Goal: Transaction & Acquisition: Purchase product/service

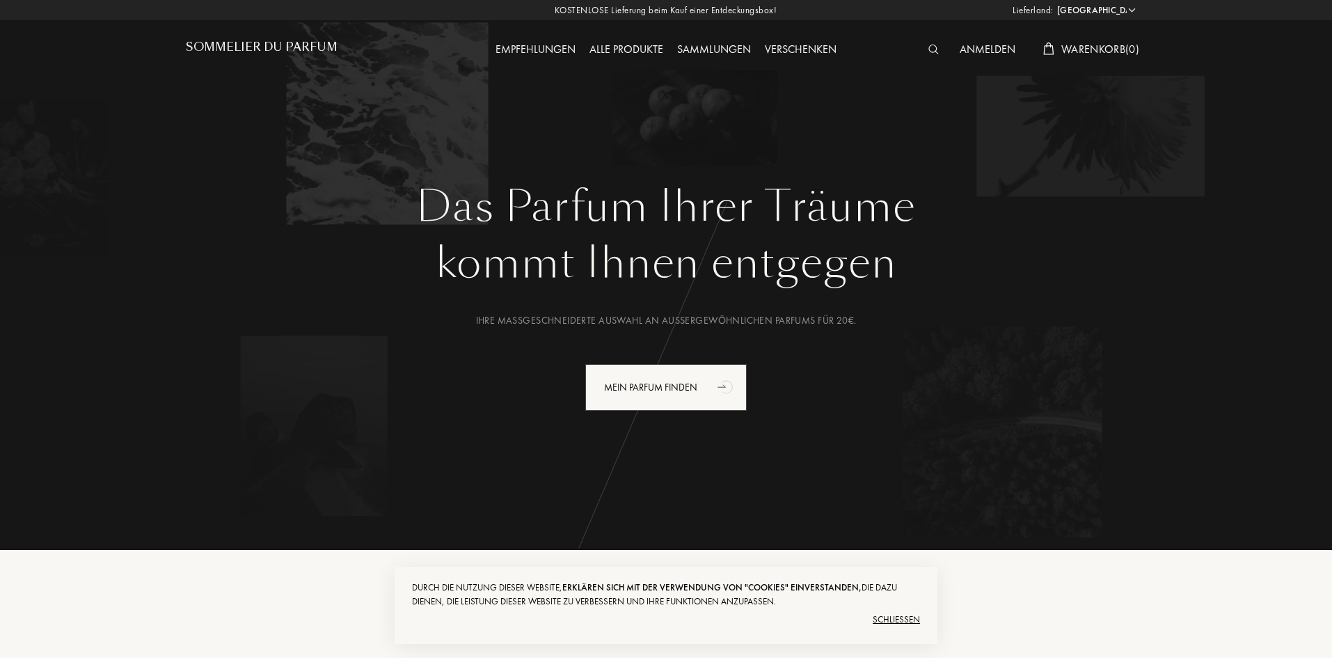
select select "DE"
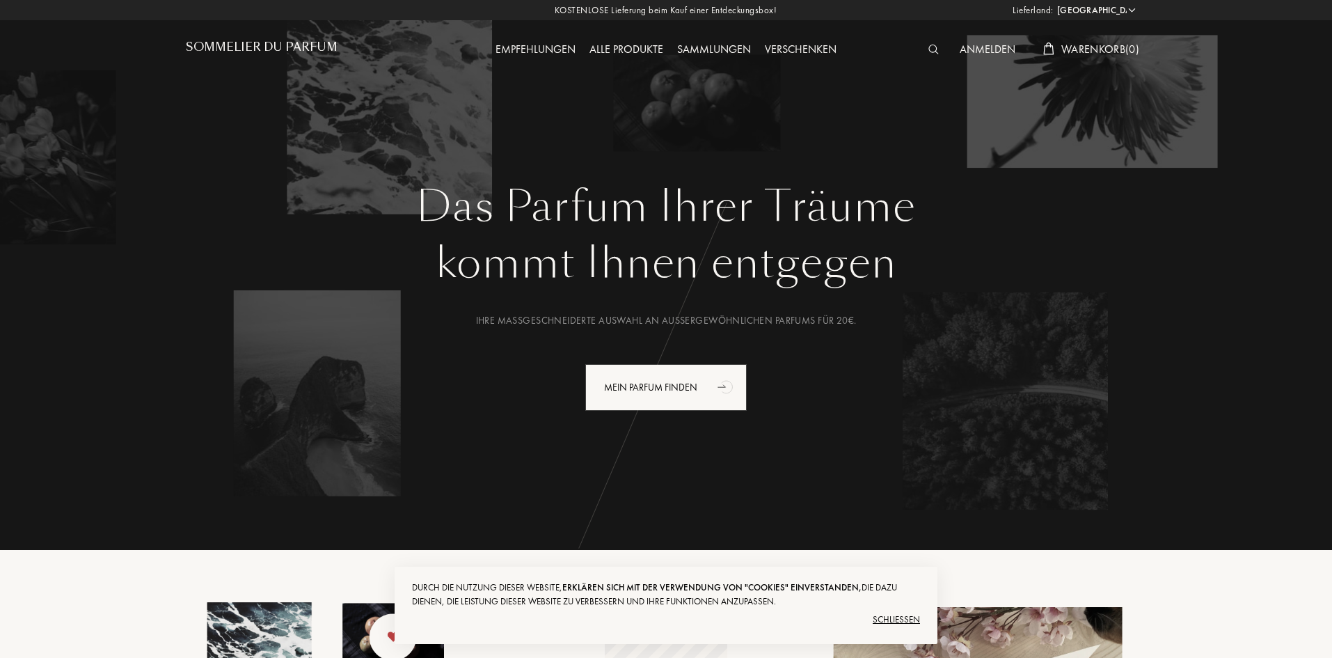
click at [722, 47] on div "Sammlungen" at bounding box center [714, 50] width 88 height 18
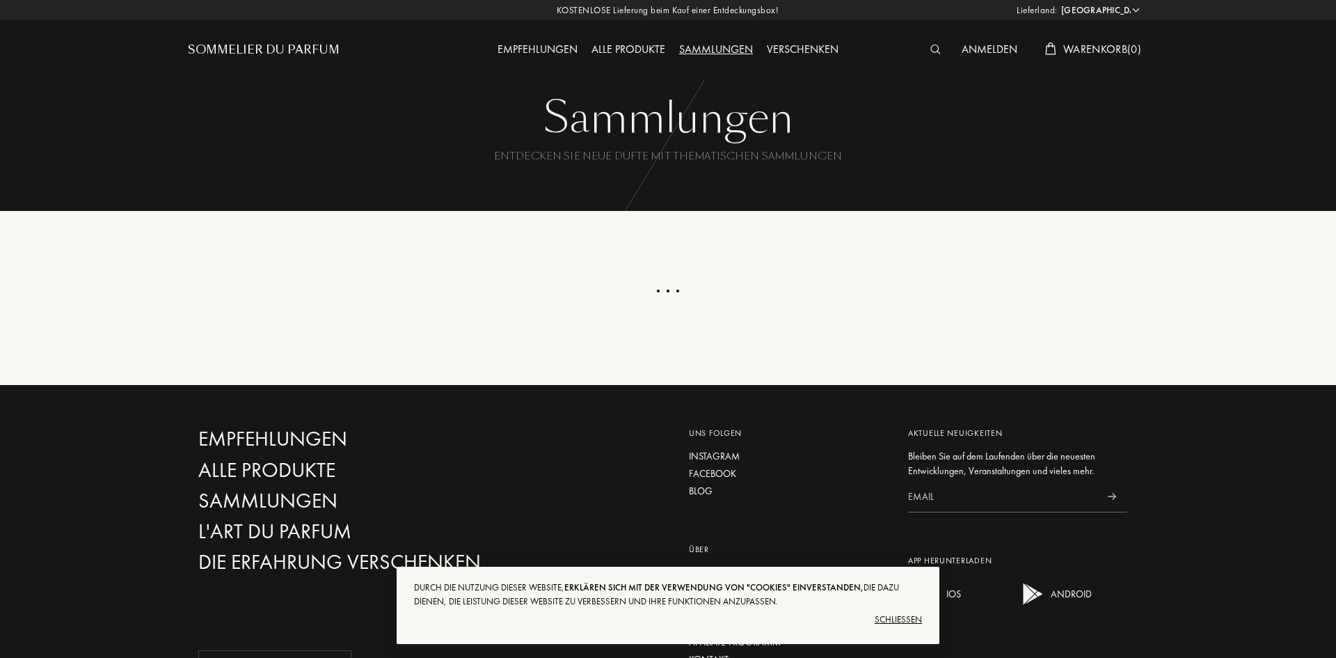
select select "DE"
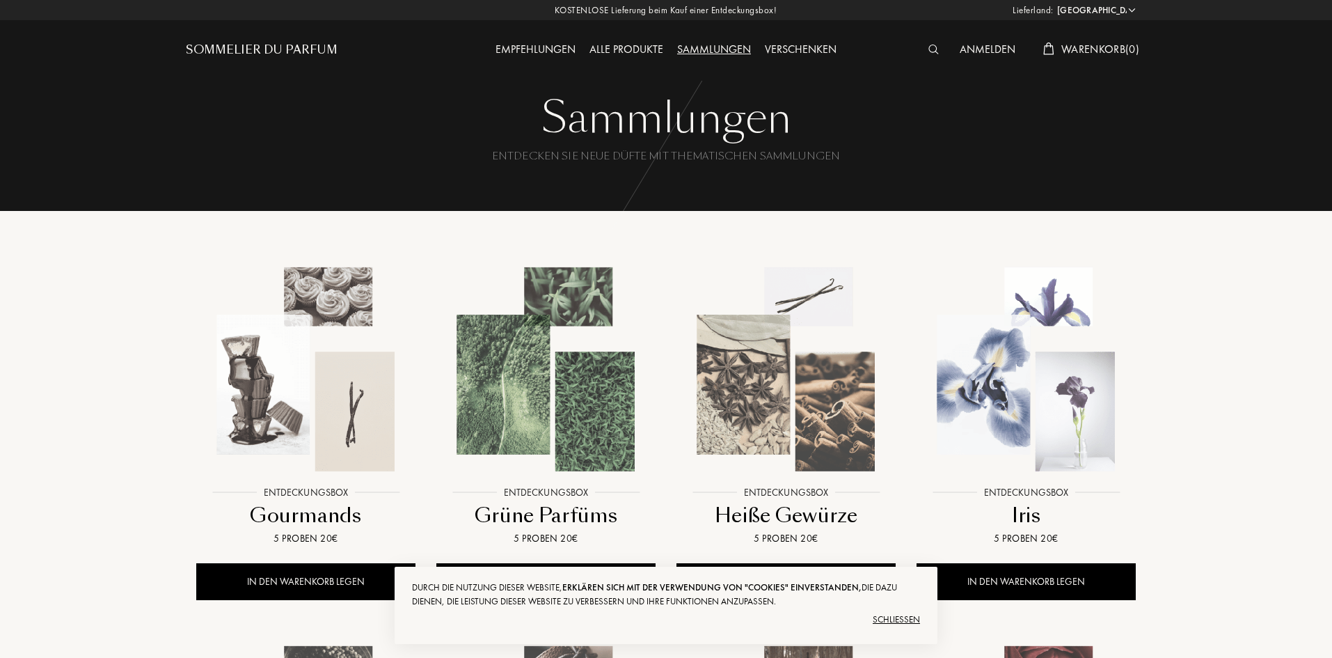
click at [550, 43] on div "Empfehlungen" at bounding box center [536, 50] width 94 height 18
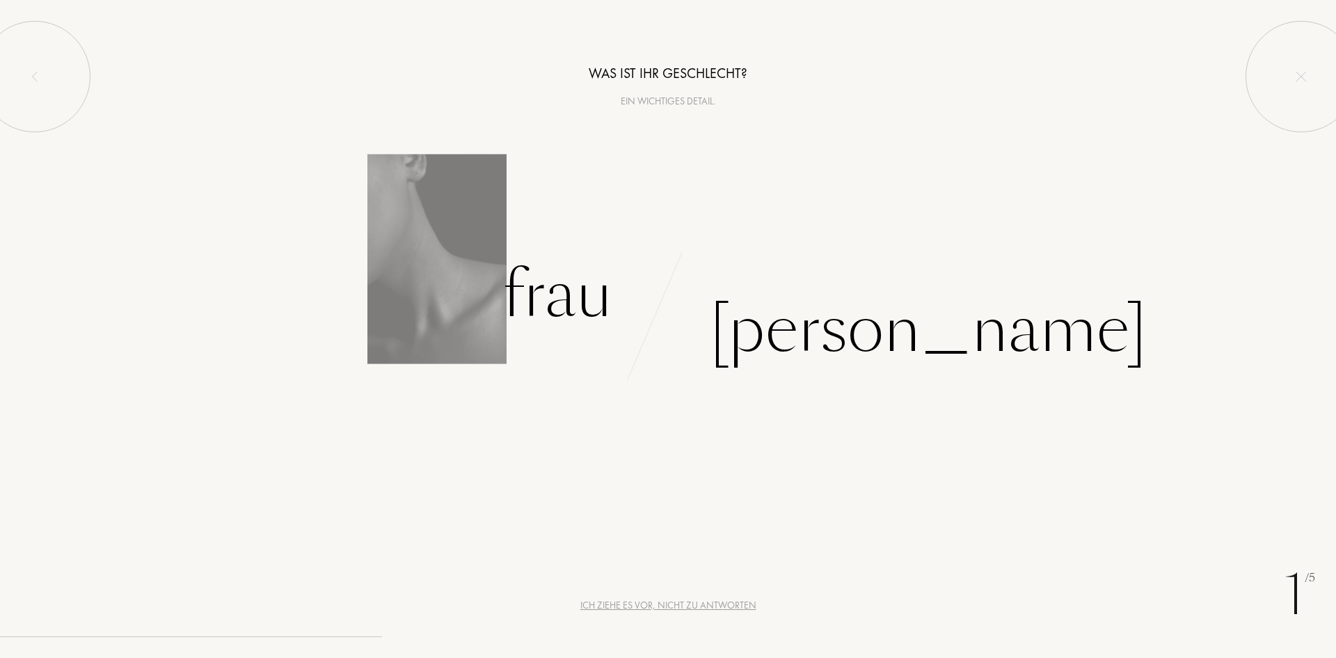
click at [467, 289] on div "Frau" at bounding box center [334, 295] width 668 height 94
click at [582, 289] on div "Frau" at bounding box center [558, 295] width 110 height 94
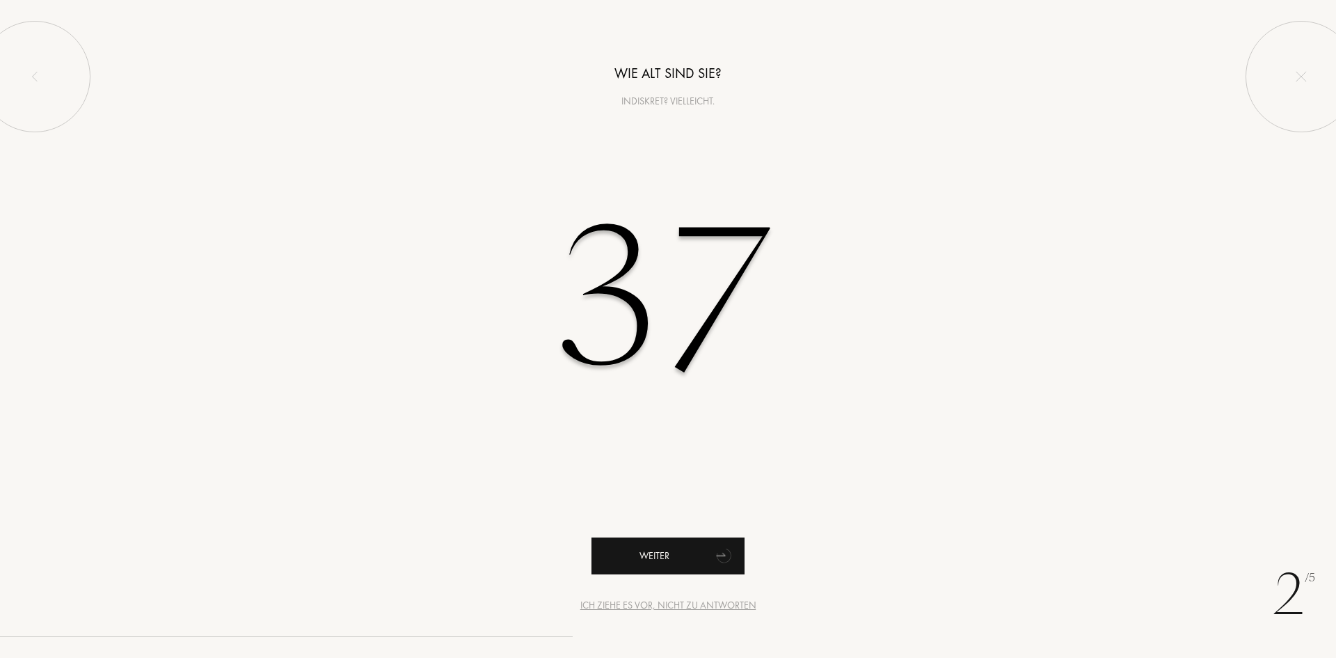
type input "37"
click at [667, 569] on div "Weiter" at bounding box center [668, 555] width 153 height 37
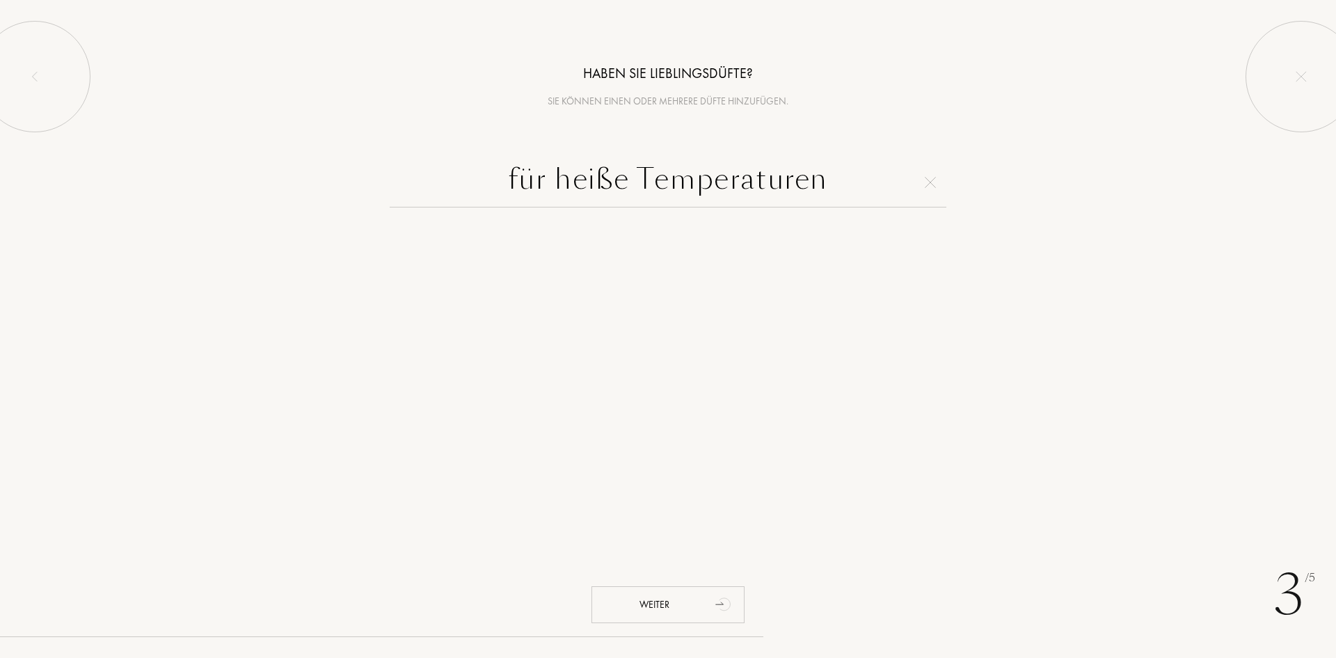
type input "für heiße Temperaturen"
click at [677, 603] on div "Weiter" at bounding box center [668, 604] width 153 height 37
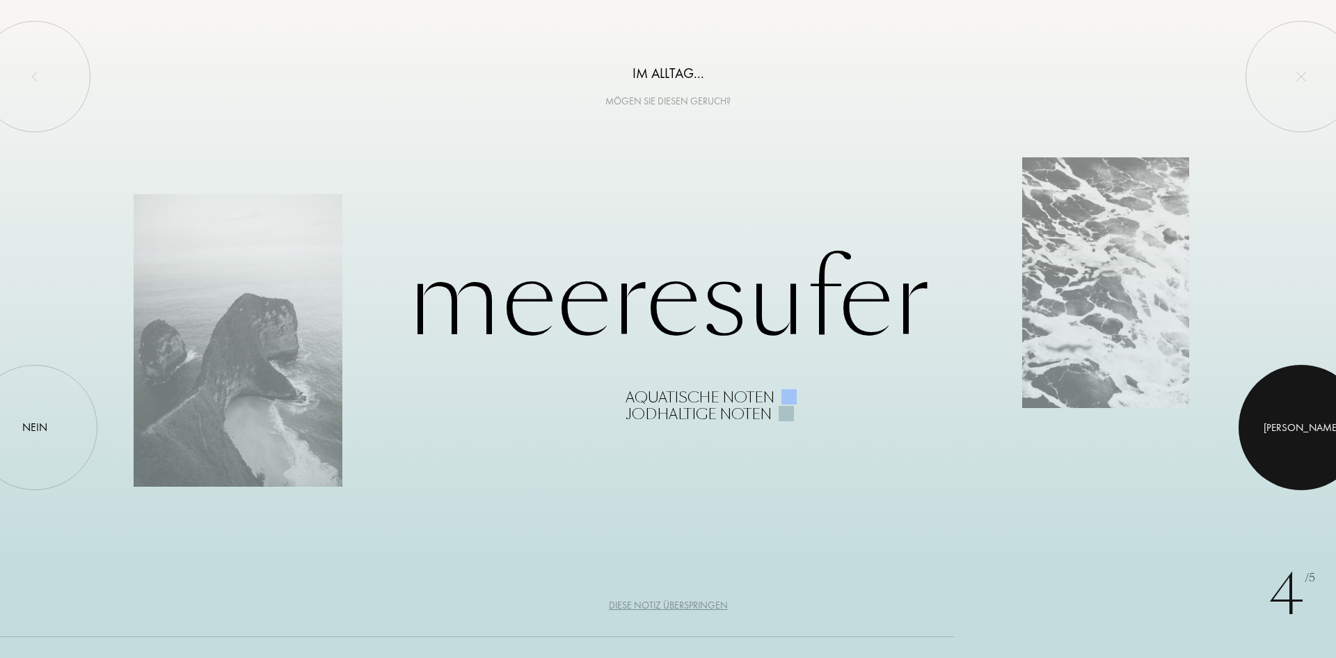
click at [1292, 435] on div at bounding box center [1301, 427] width 125 height 125
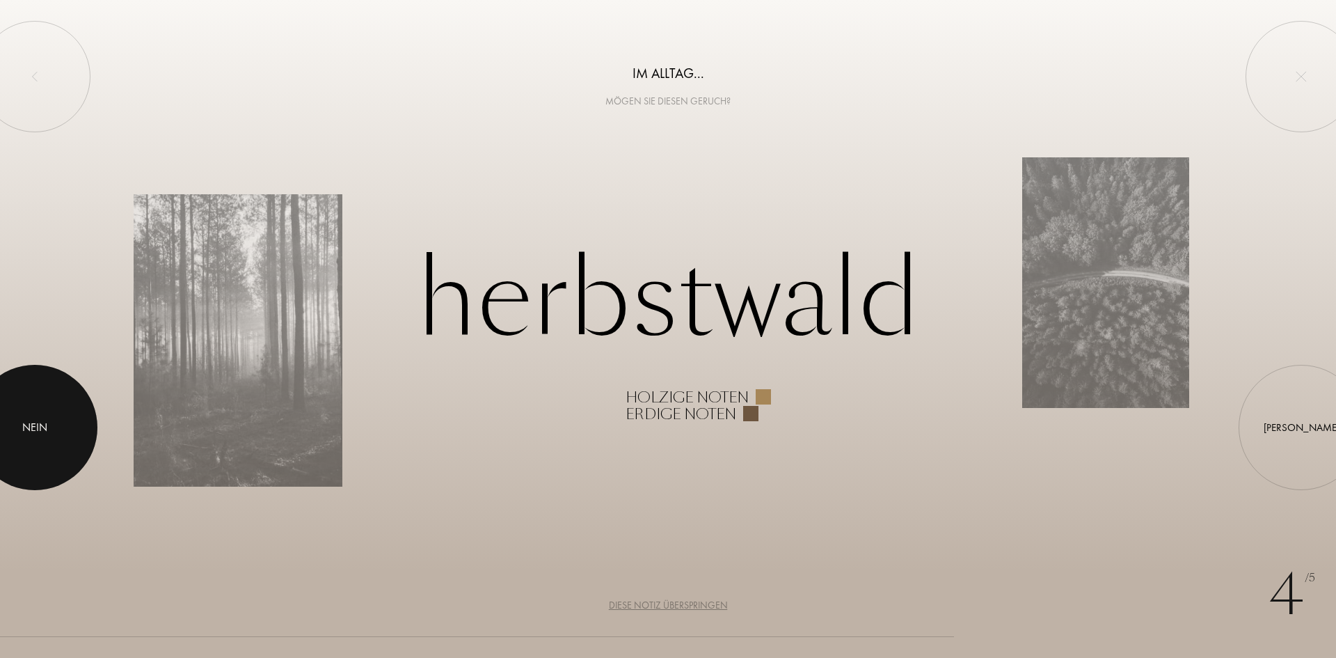
click at [58, 436] on div at bounding box center [34, 427] width 125 height 125
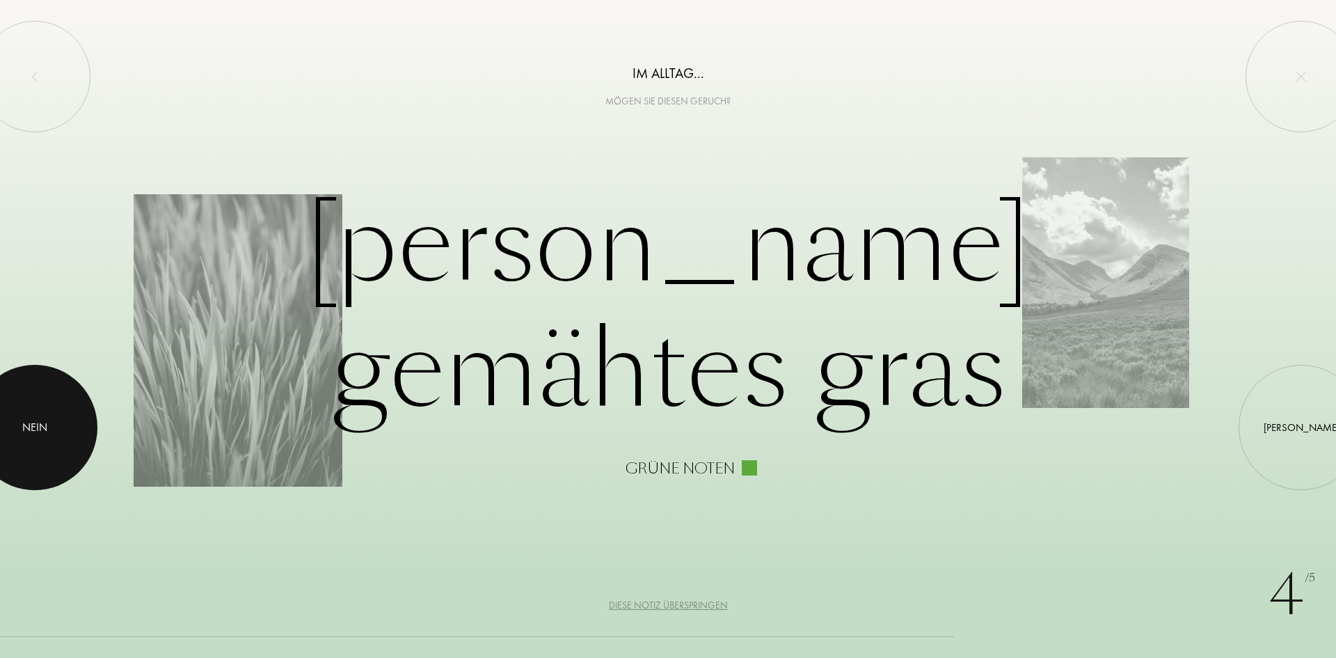
click at [61, 446] on div at bounding box center [34, 427] width 125 height 125
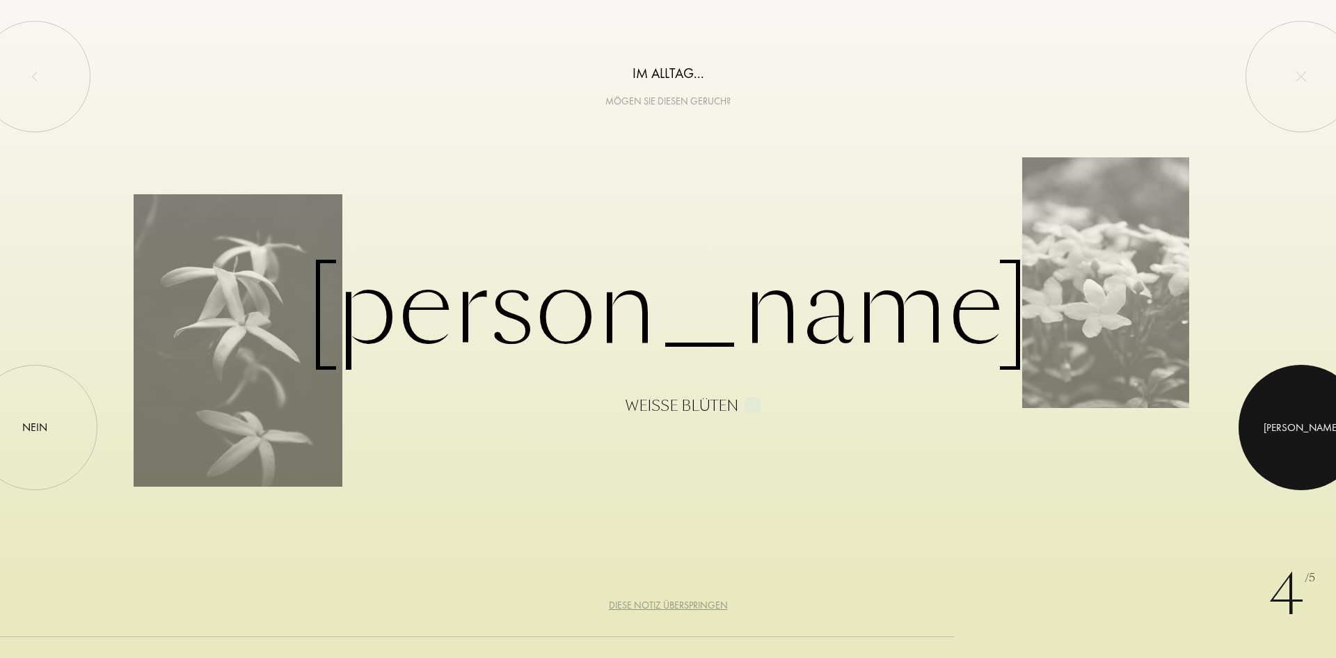
click at [1283, 423] on div at bounding box center [1301, 427] width 125 height 125
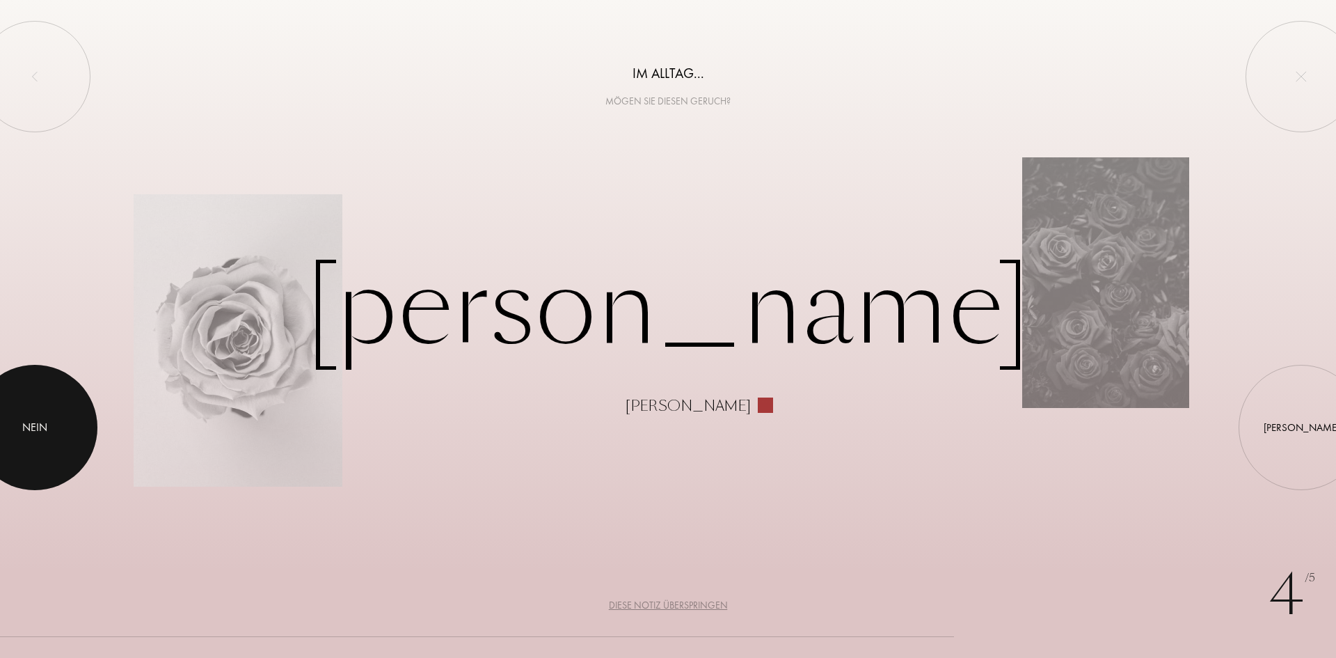
click at [35, 411] on div at bounding box center [34, 427] width 125 height 125
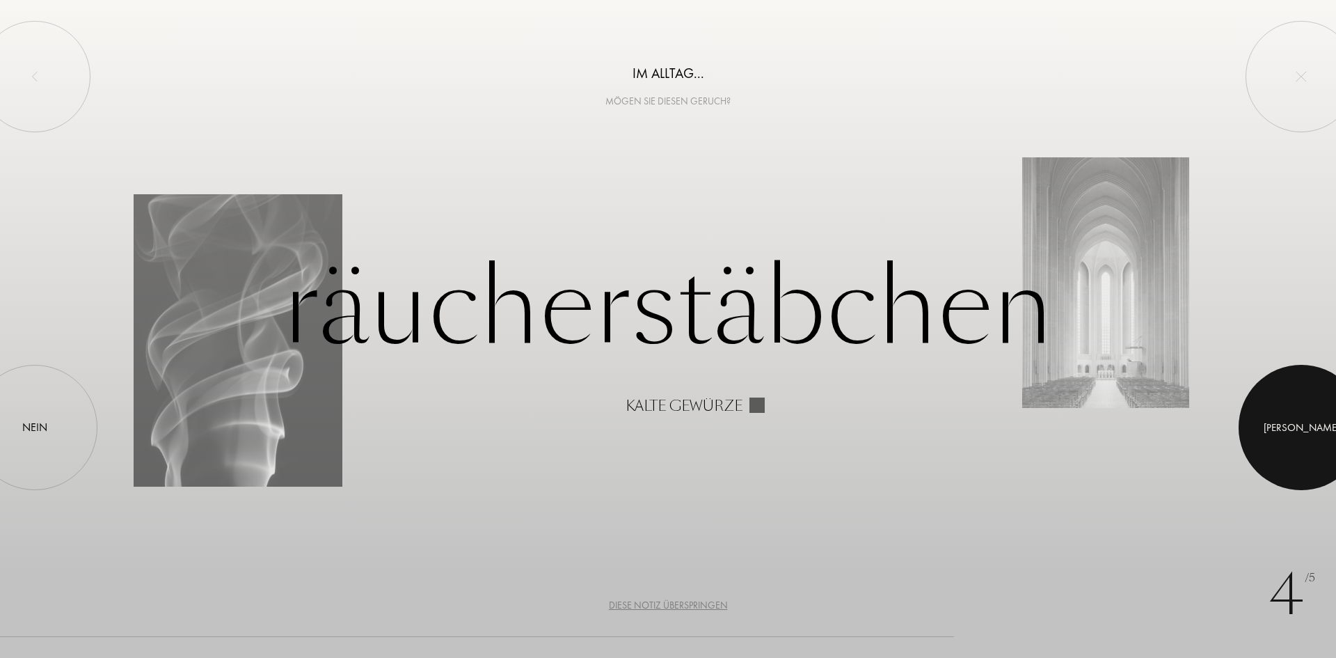
click at [1303, 413] on div at bounding box center [1301, 427] width 125 height 125
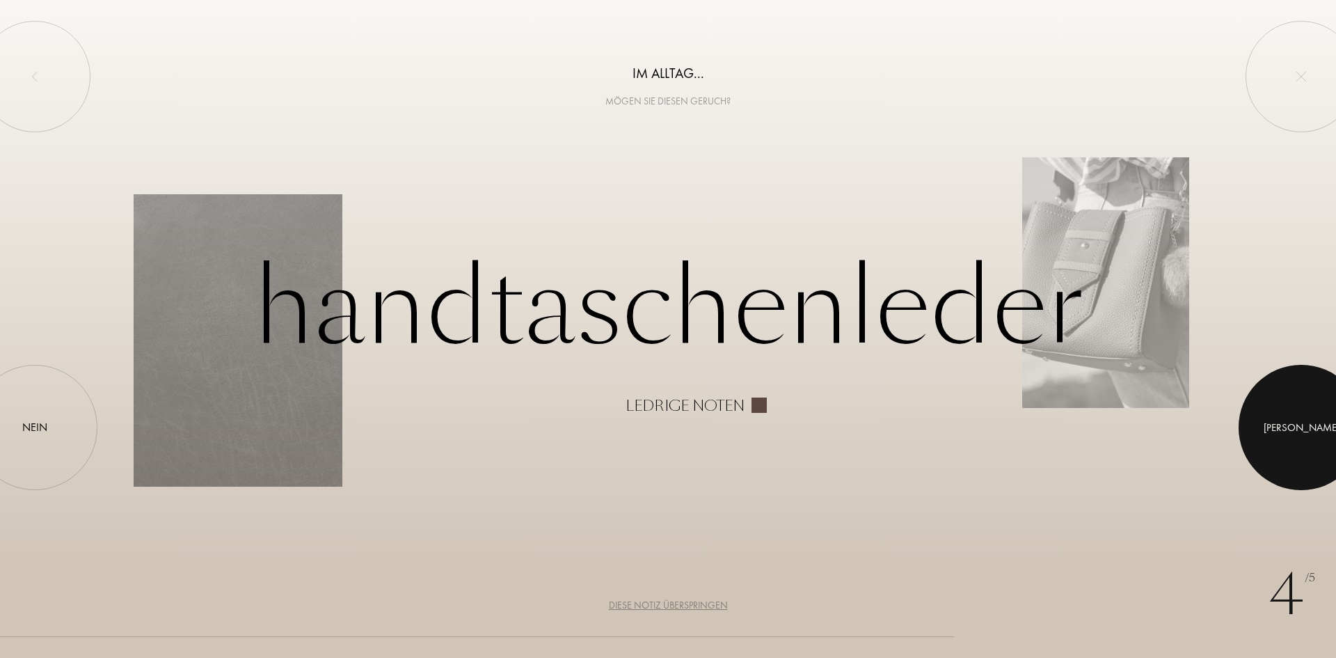
click at [1303, 413] on div at bounding box center [1301, 427] width 125 height 125
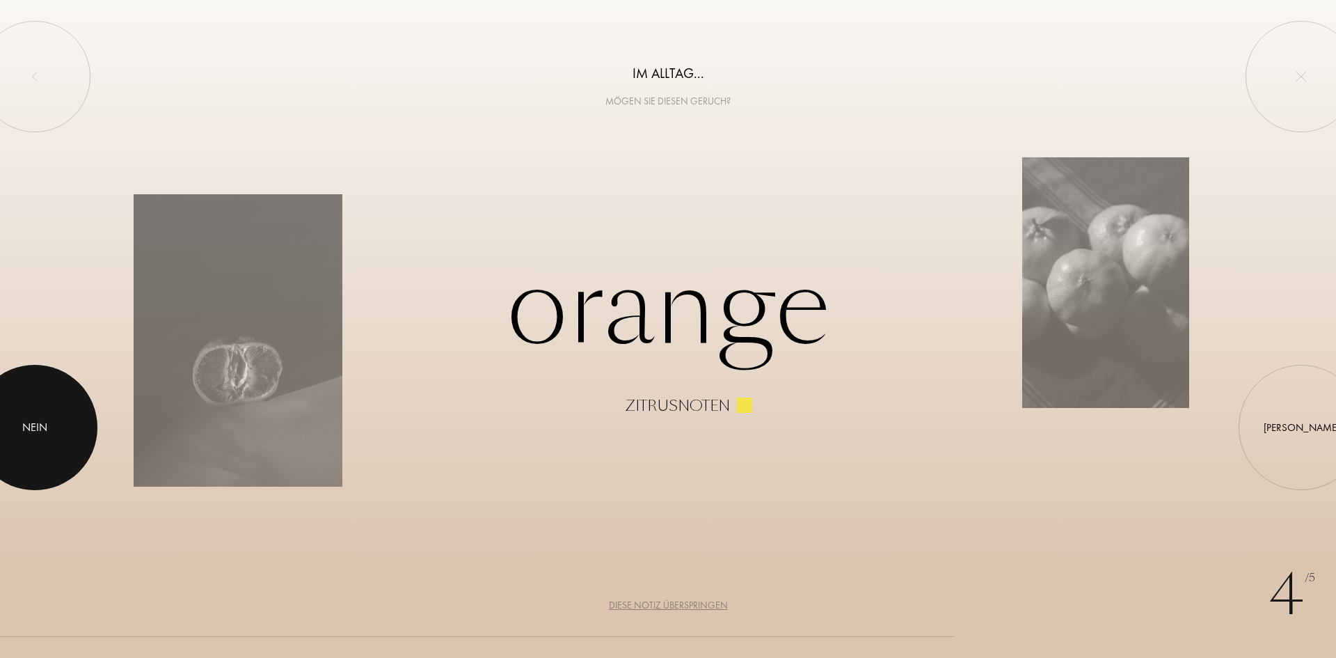
click at [17, 443] on div at bounding box center [34, 427] width 125 height 125
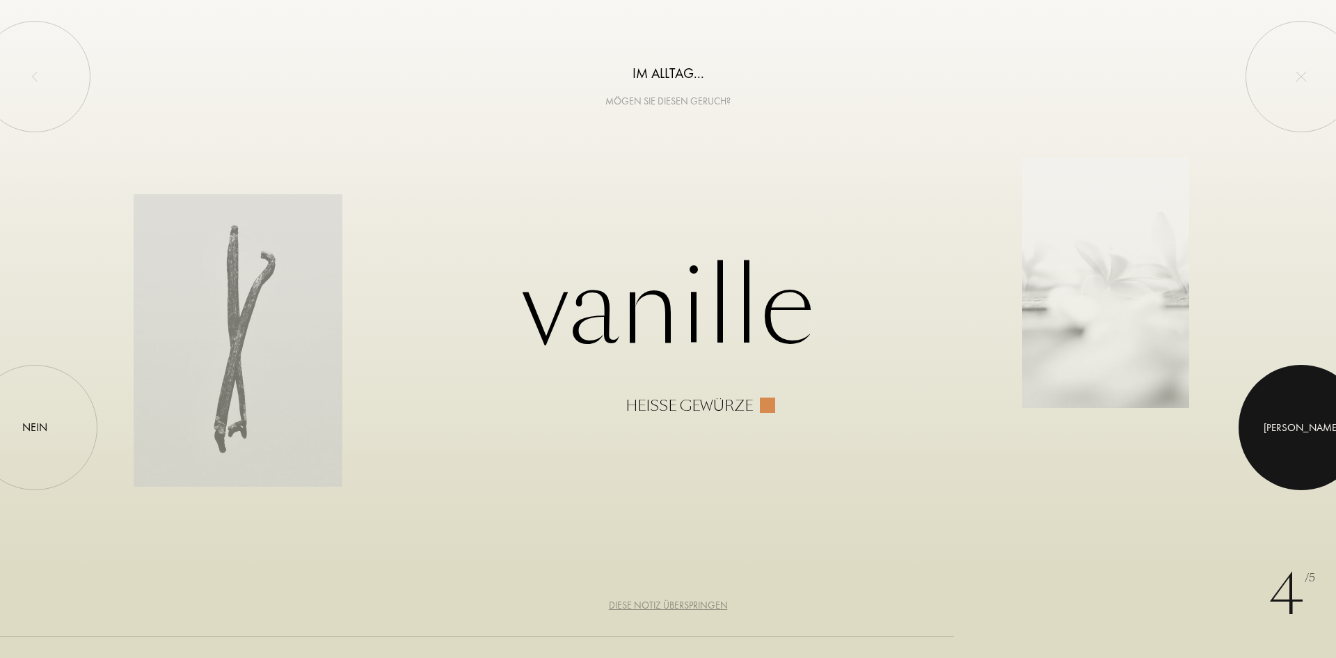
click at [1273, 427] on div at bounding box center [1301, 427] width 125 height 125
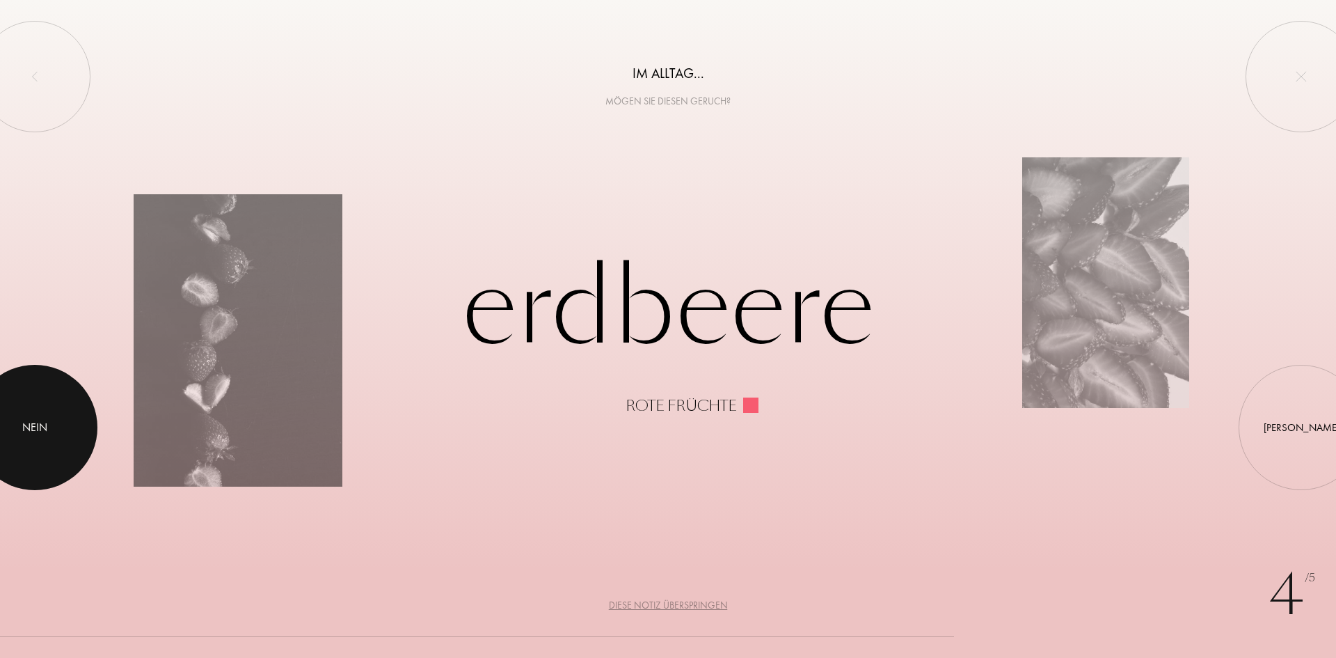
click at [40, 410] on div at bounding box center [34, 427] width 125 height 125
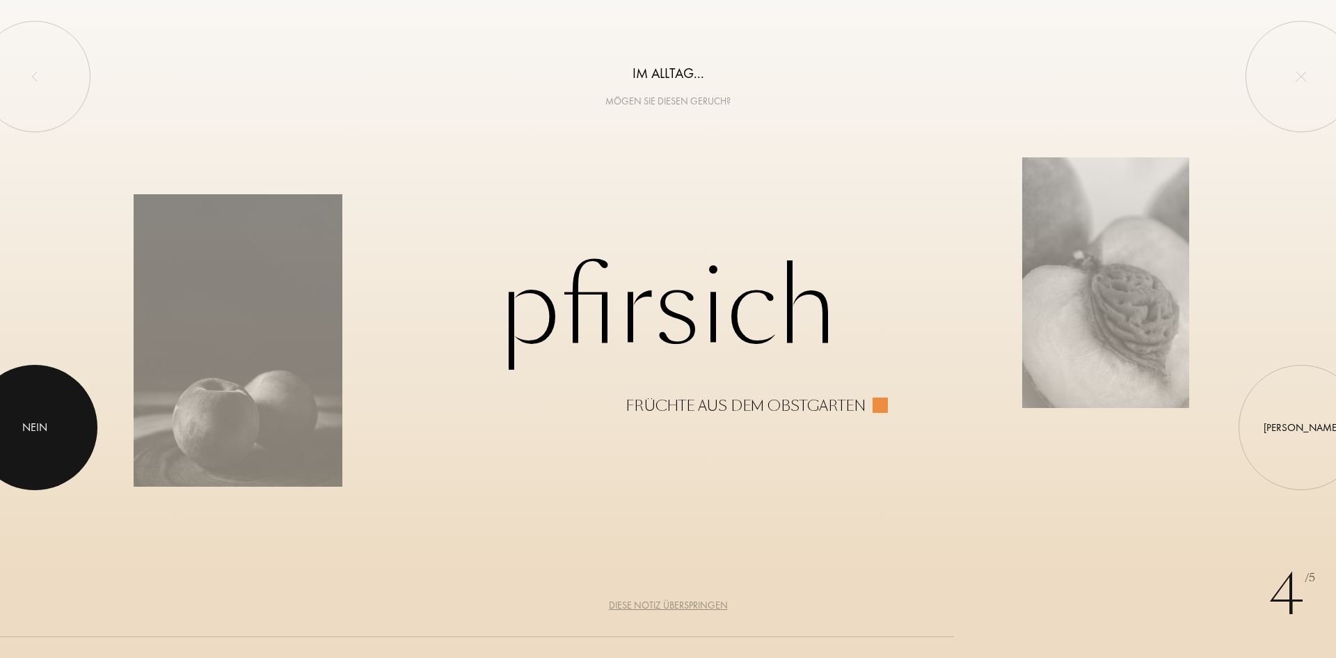
click at [40, 410] on div at bounding box center [34, 427] width 125 height 125
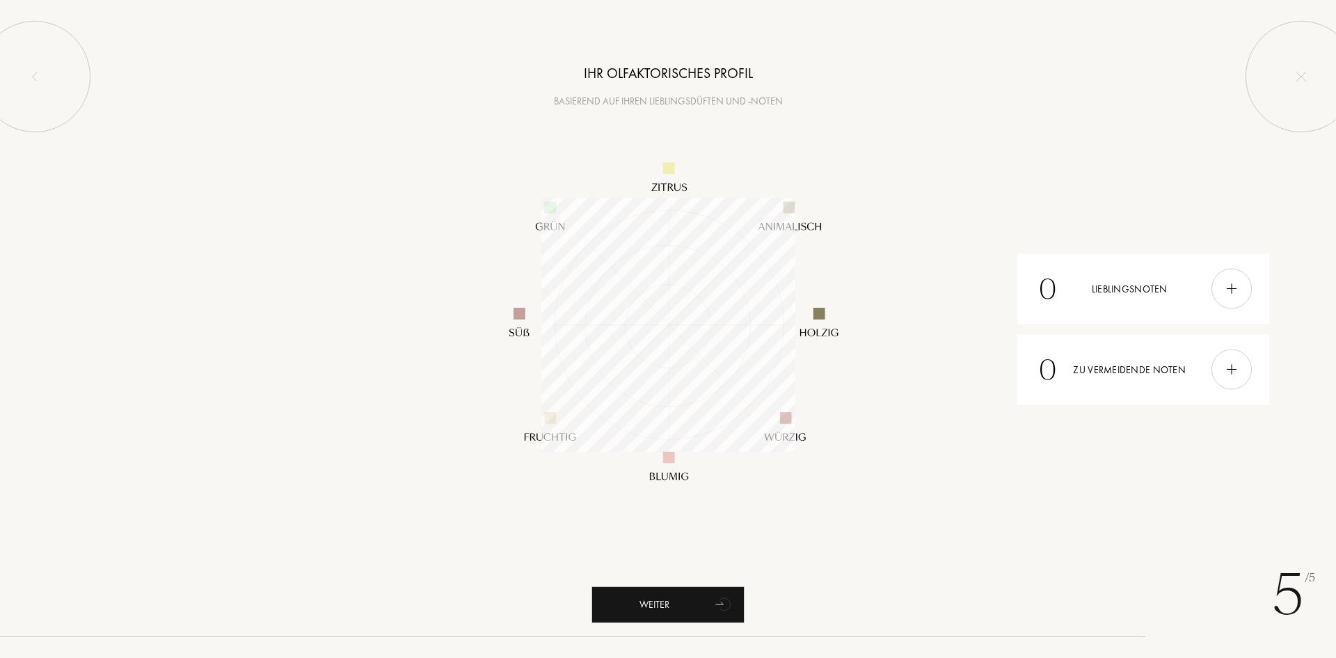
scroll to position [254, 254]
click at [686, 603] on div "Weiter" at bounding box center [668, 604] width 153 height 37
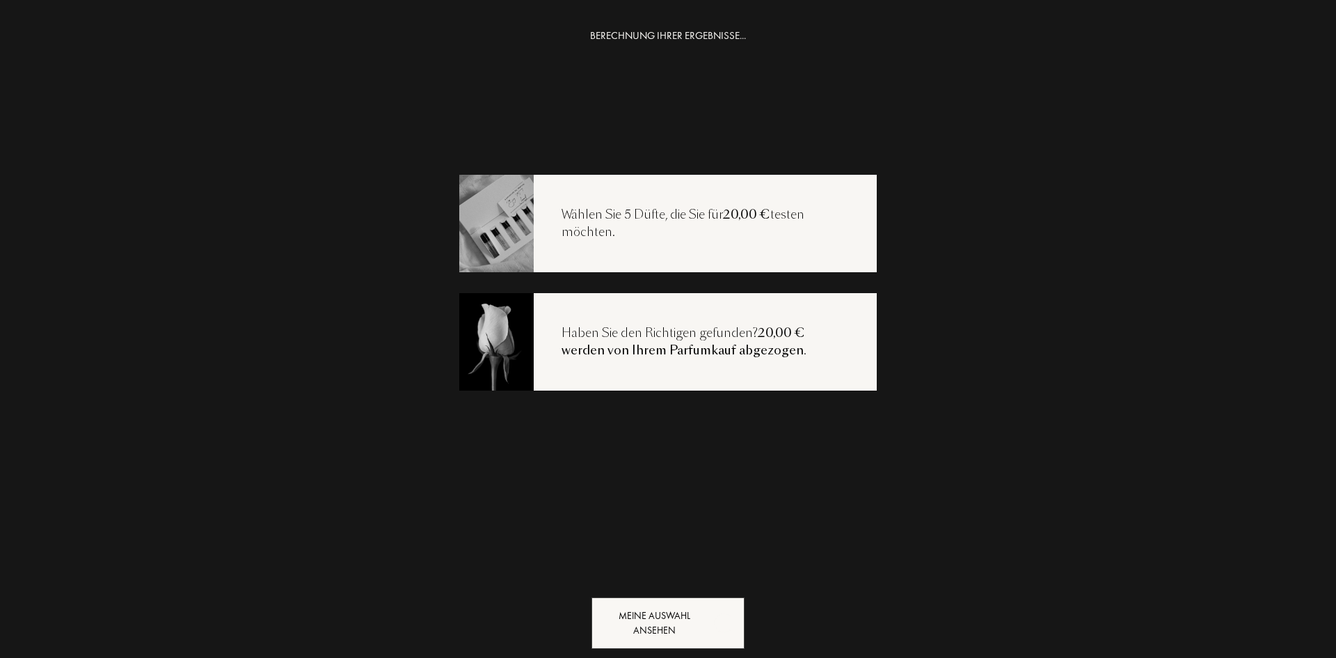
click at [686, 603] on div "Meine Auswahl ansehen" at bounding box center [668, 623] width 153 height 52
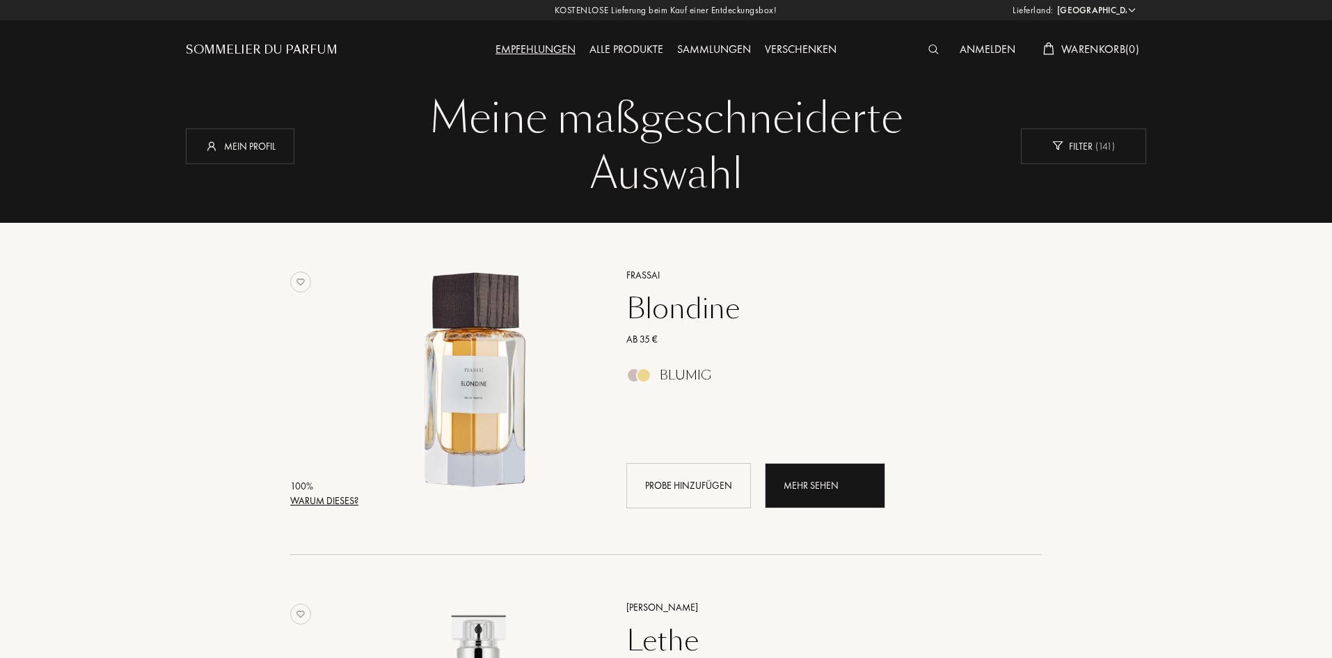
select select "DE"
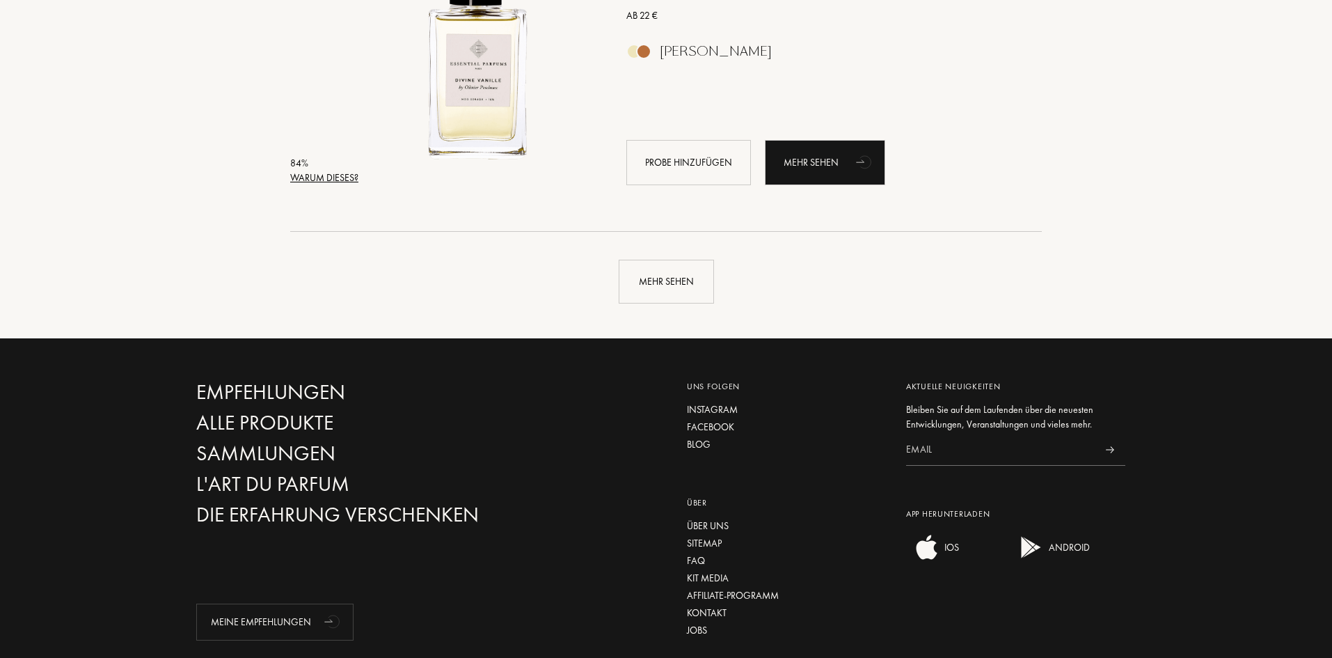
scroll to position [3380, 0]
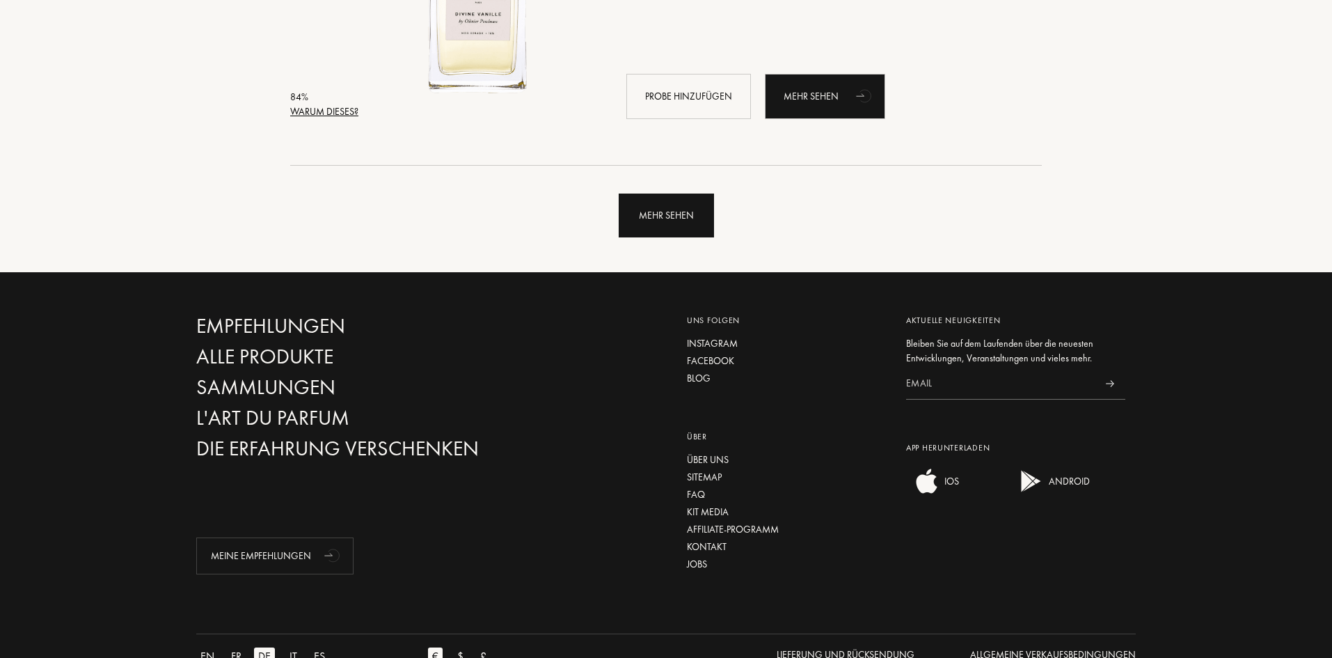
click at [674, 216] on div "Mehr sehen" at bounding box center [666, 215] width 95 height 44
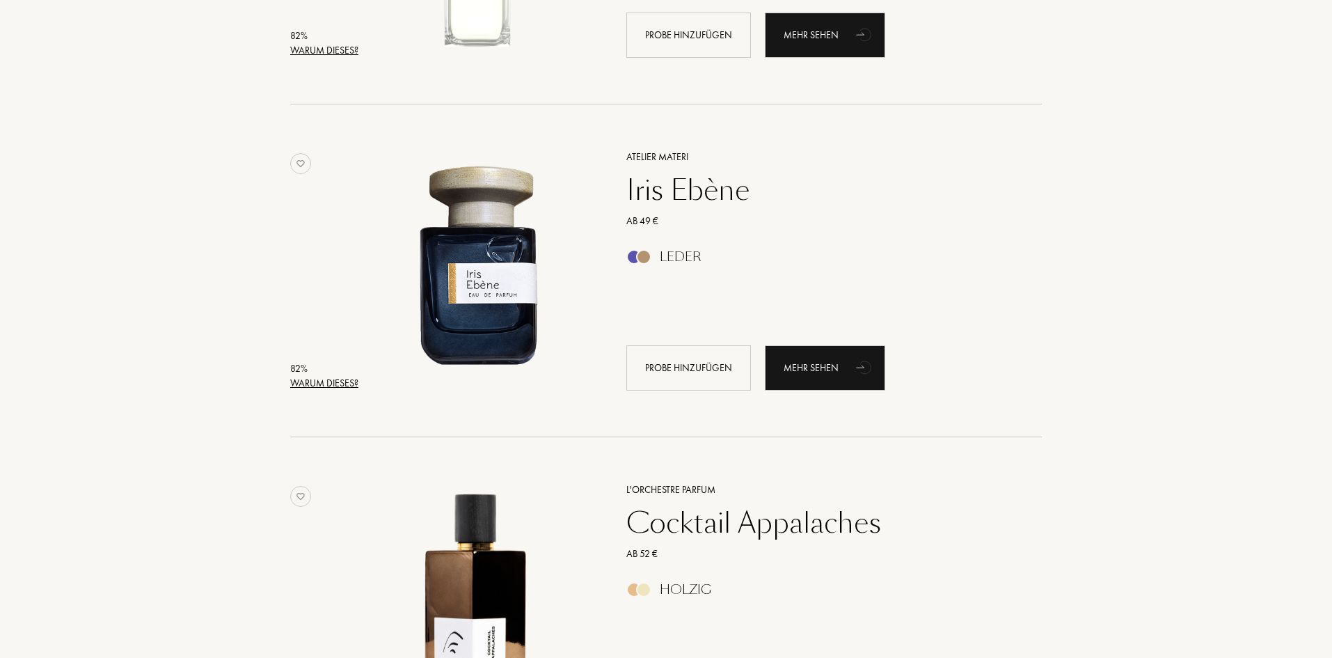
scroll to position [5355, 0]
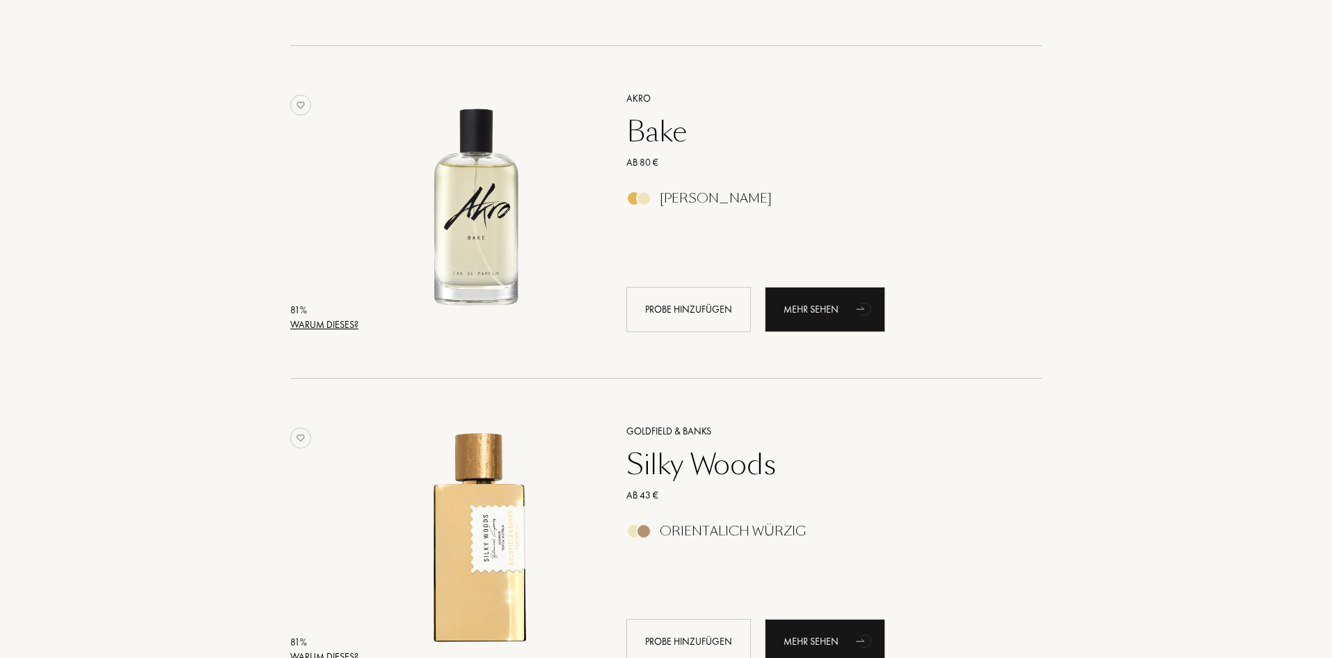
click at [674, 216] on div "Akro Bake Ab 80 € Ambra Vanille Probe hinzufügen Mehr sehen" at bounding box center [819, 211] width 427 height 274
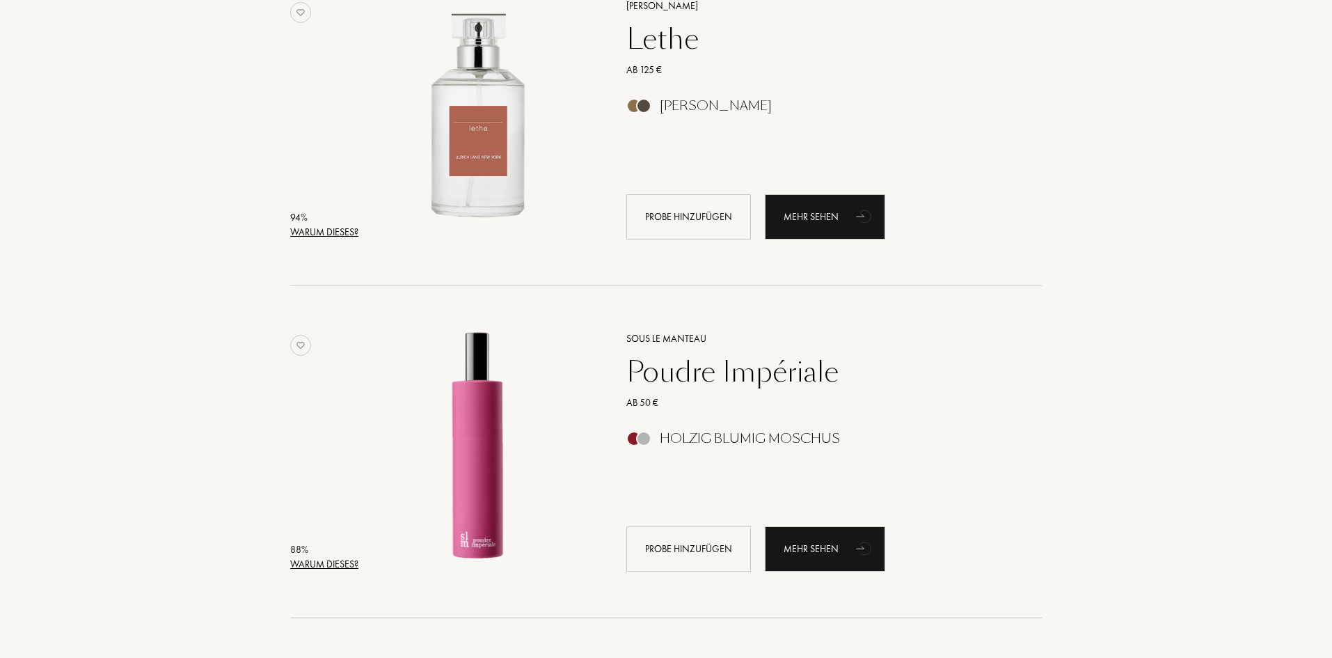
scroll to position [0, 0]
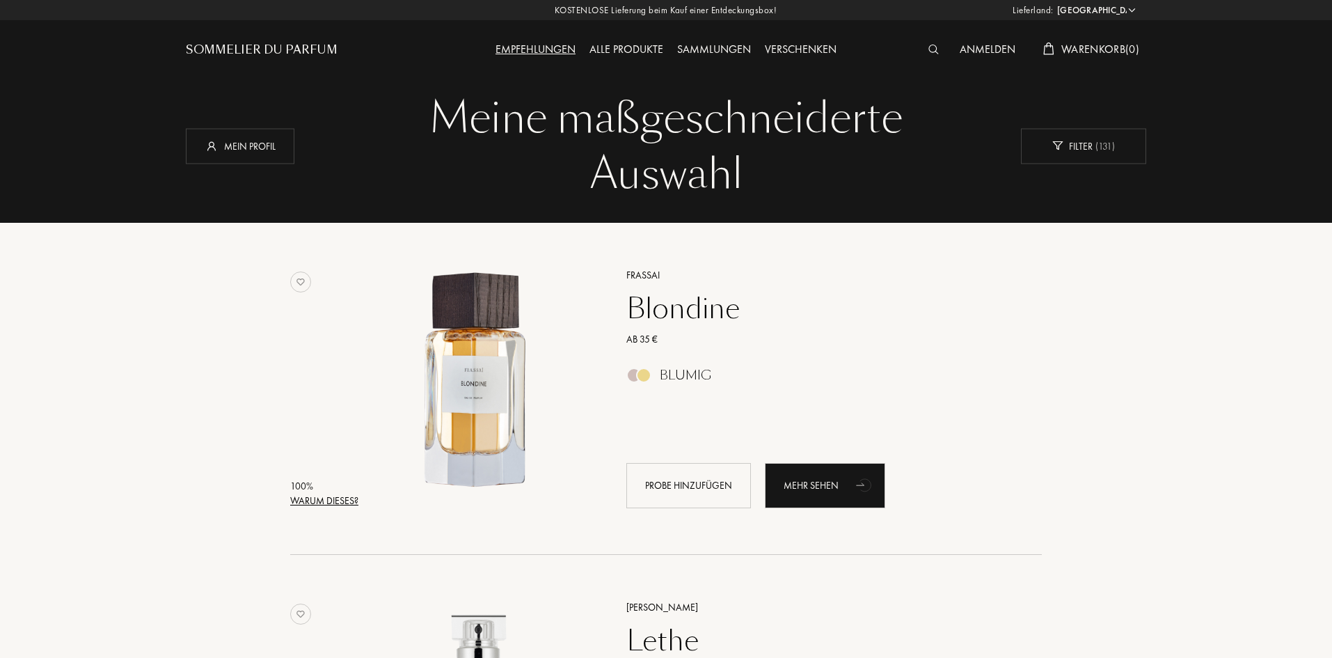
click at [723, 47] on div "Sammlungen" at bounding box center [714, 50] width 88 height 18
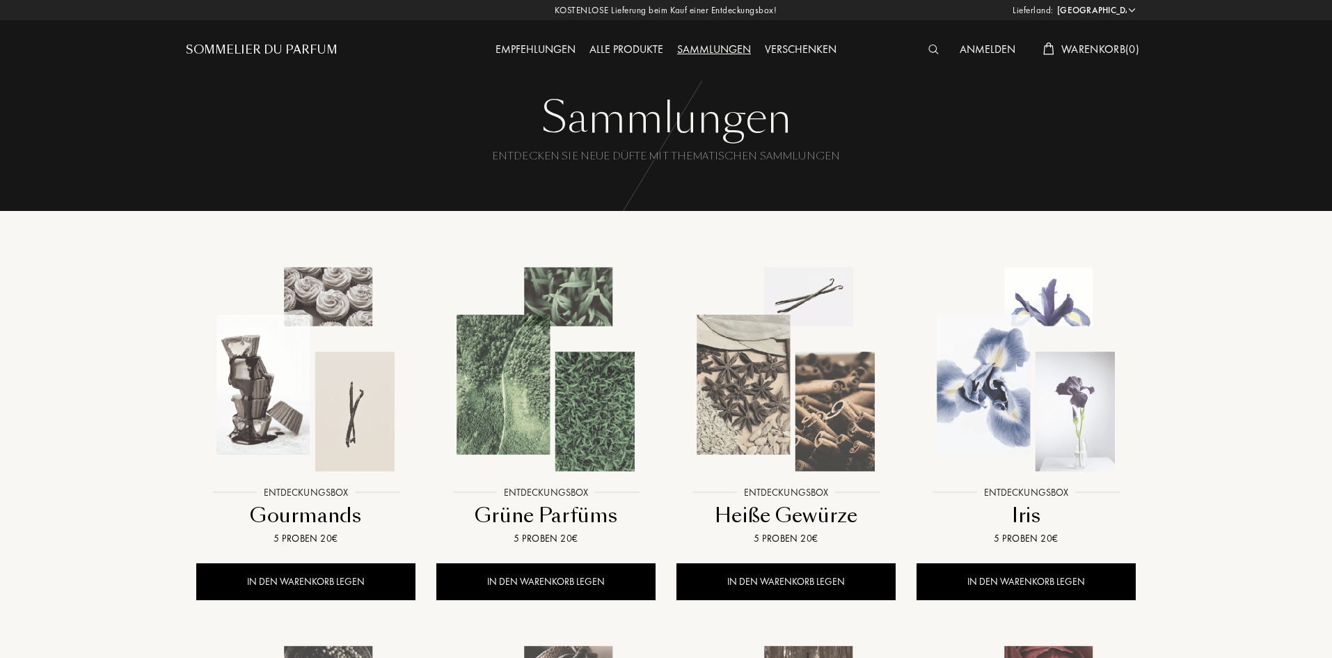
select select "DE"
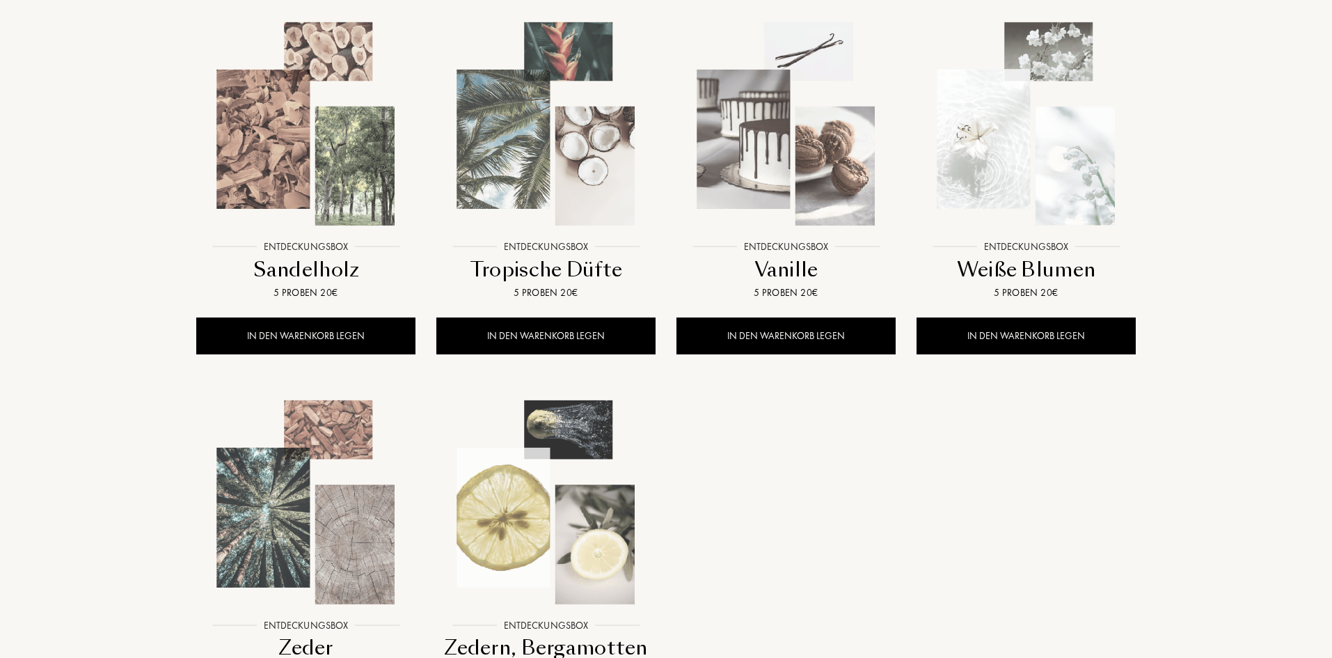
scroll to position [1003, 0]
click at [1000, 168] on img at bounding box center [1026, 123] width 216 height 216
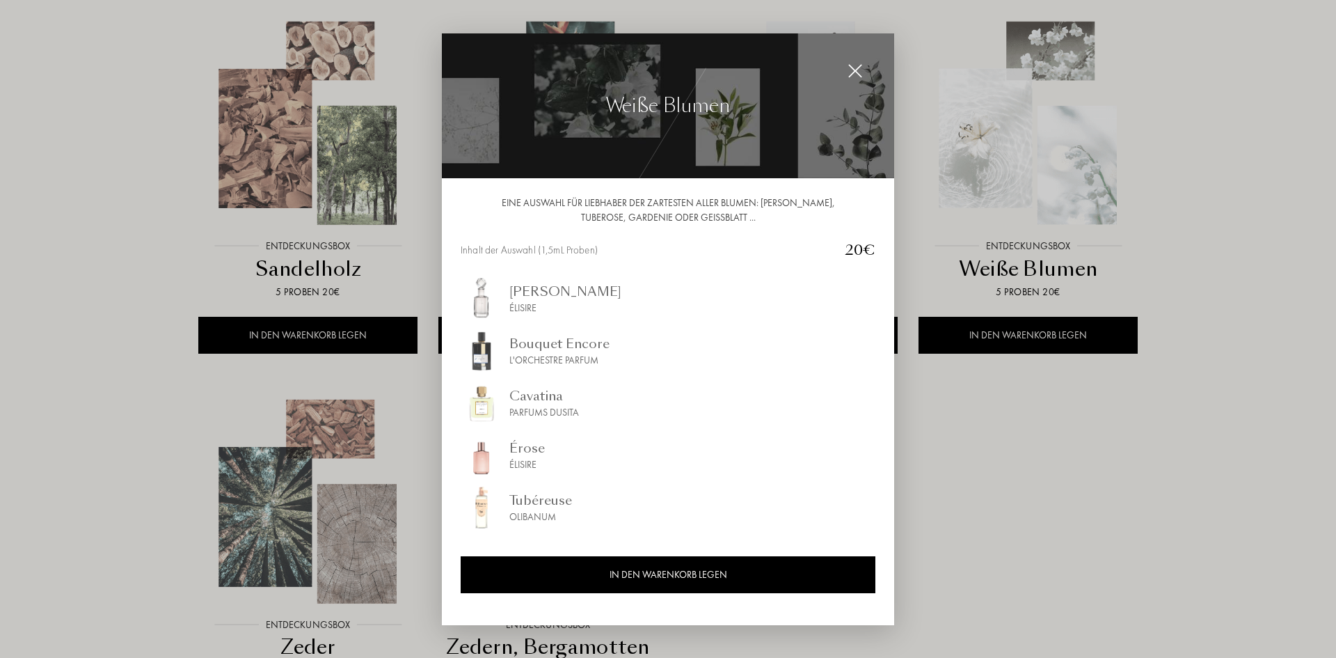
click at [1024, 427] on div at bounding box center [668, 329] width 1336 height 658
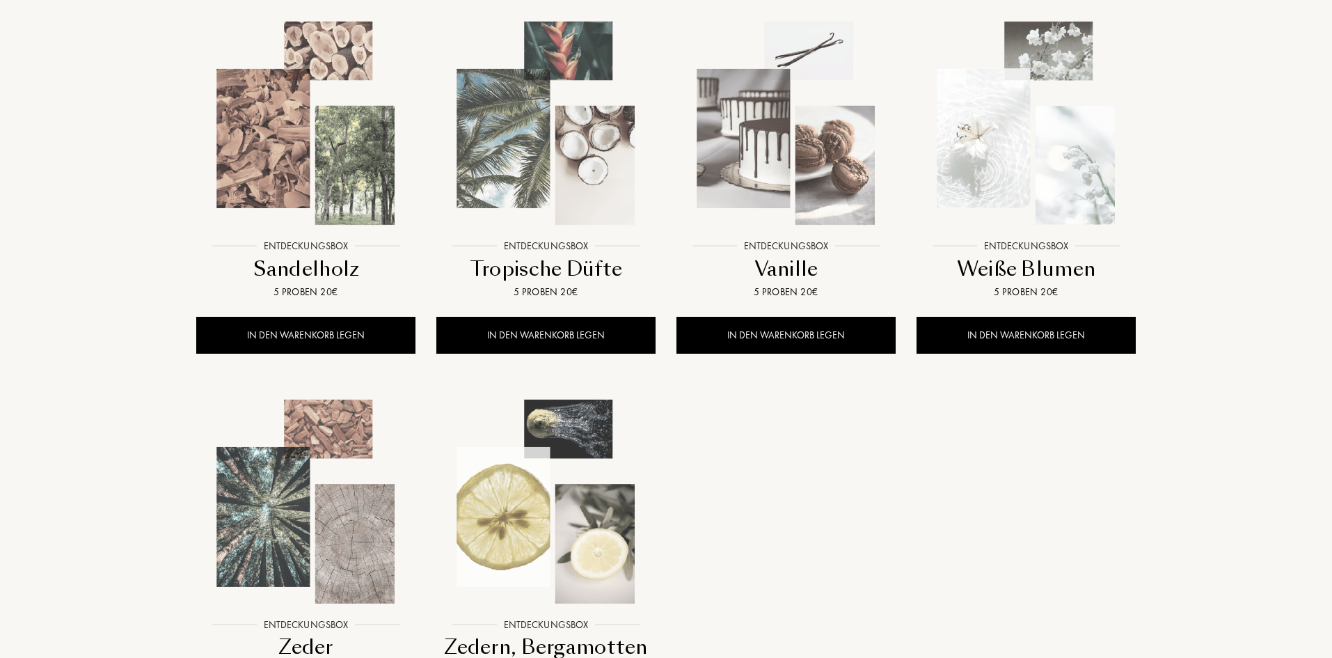
click at [790, 197] on img at bounding box center [786, 123] width 216 height 216
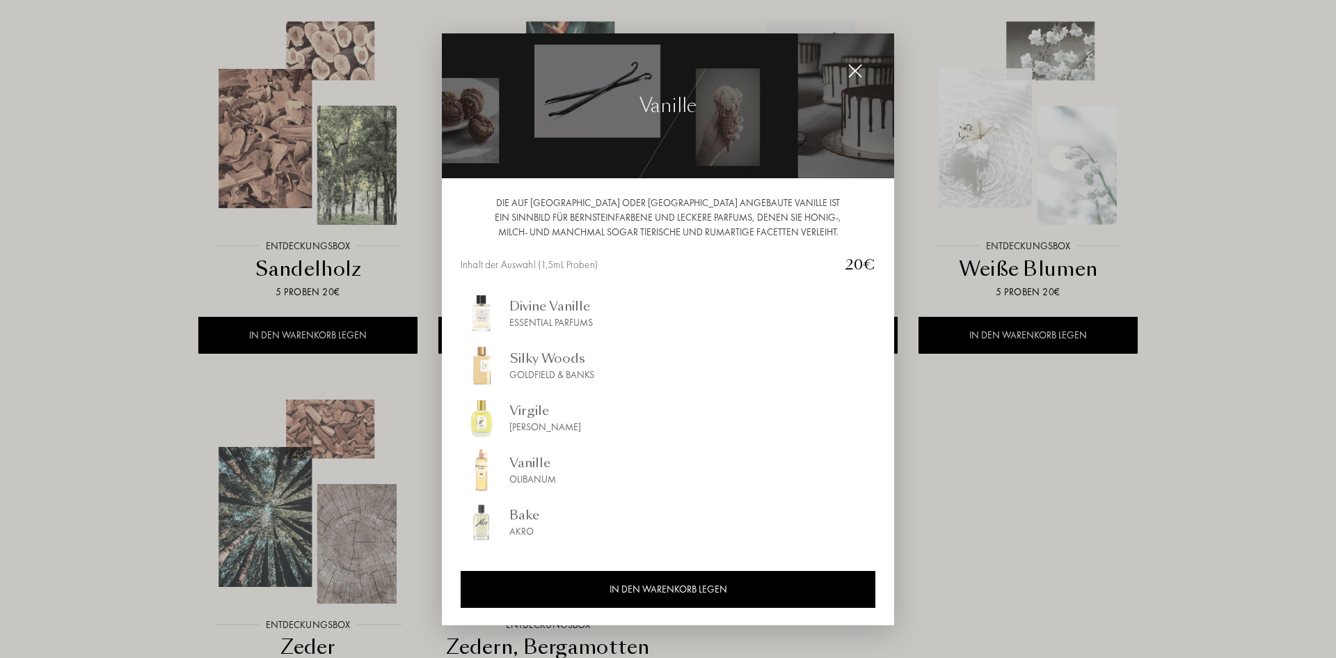
click at [1000, 429] on div at bounding box center [668, 329] width 1336 height 658
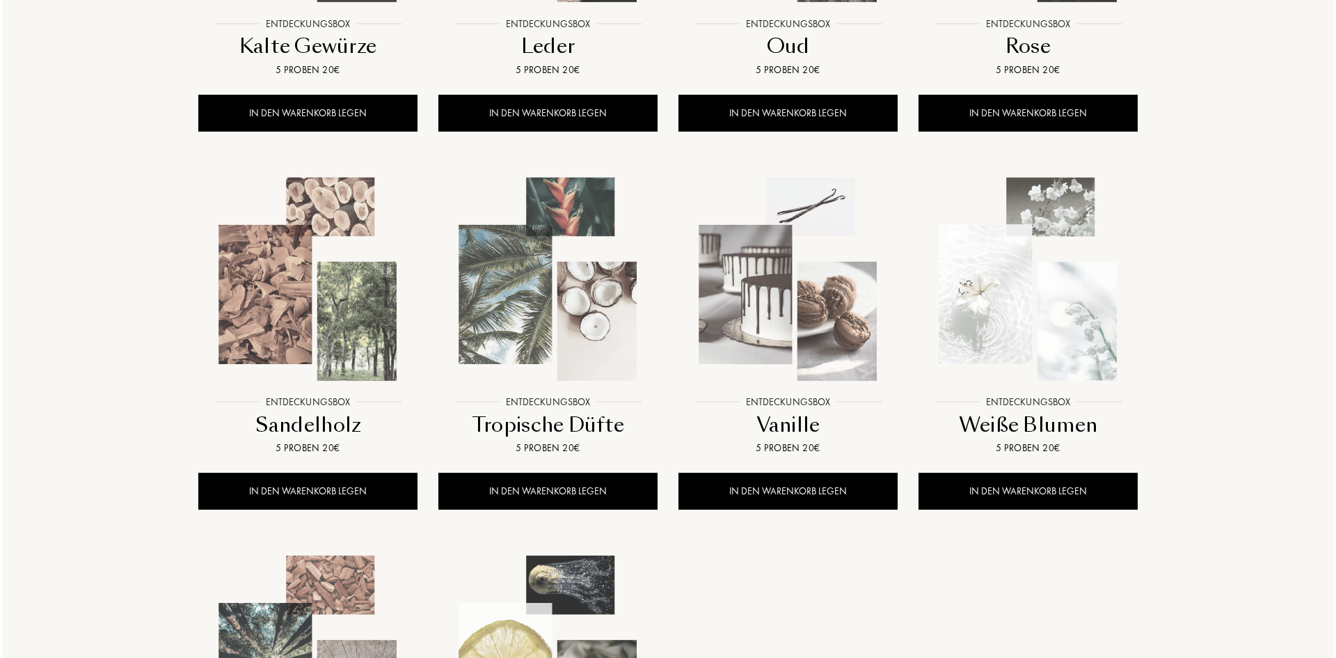
scroll to position [845, 0]
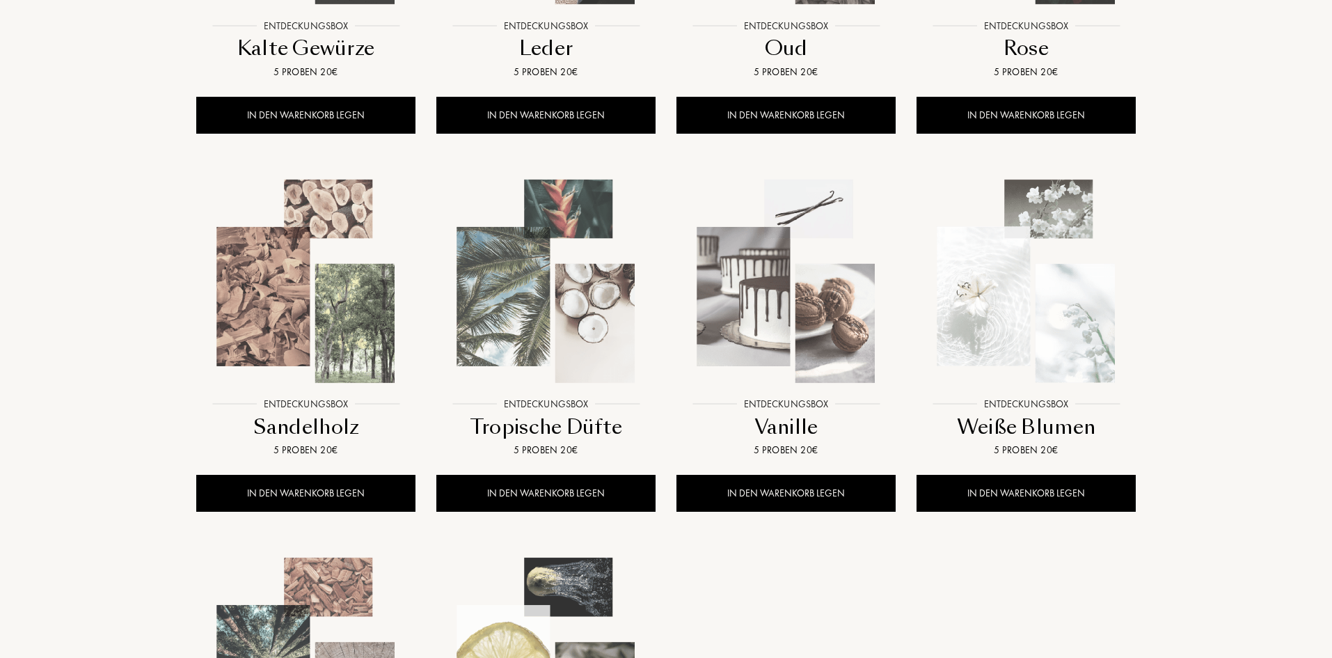
click at [567, 337] on img at bounding box center [546, 281] width 216 height 216
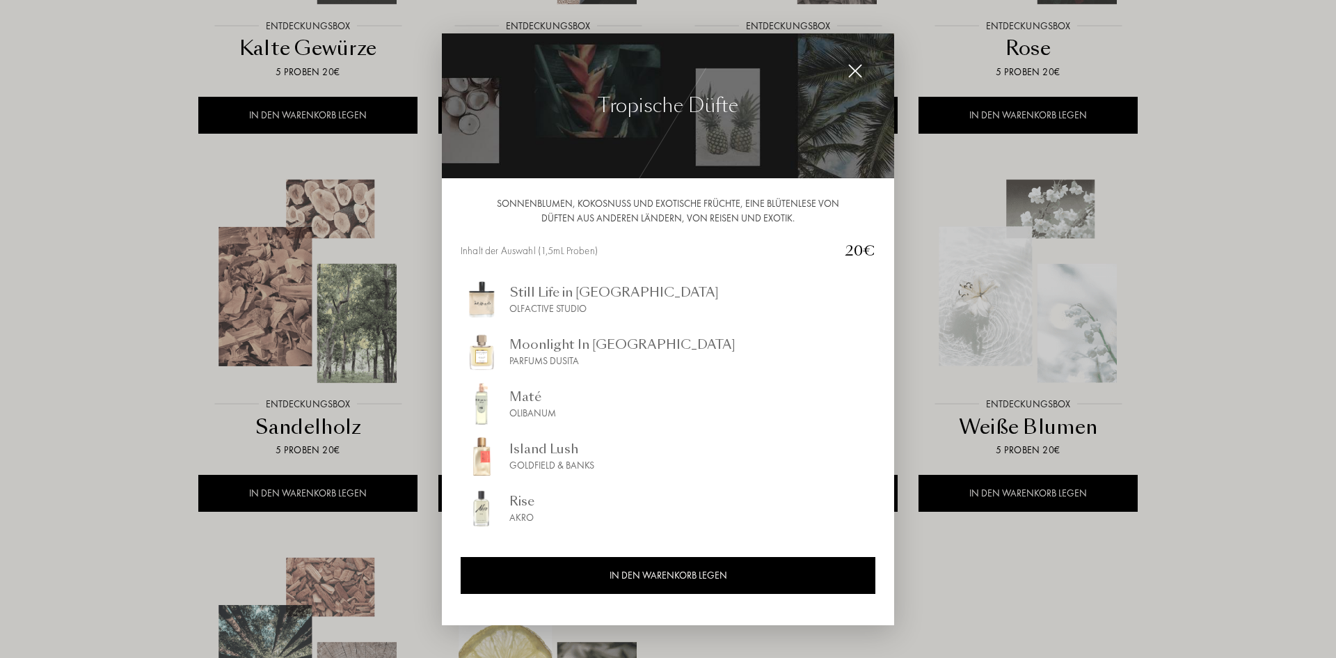
click at [343, 324] on div at bounding box center [668, 329] width 1336 height 658
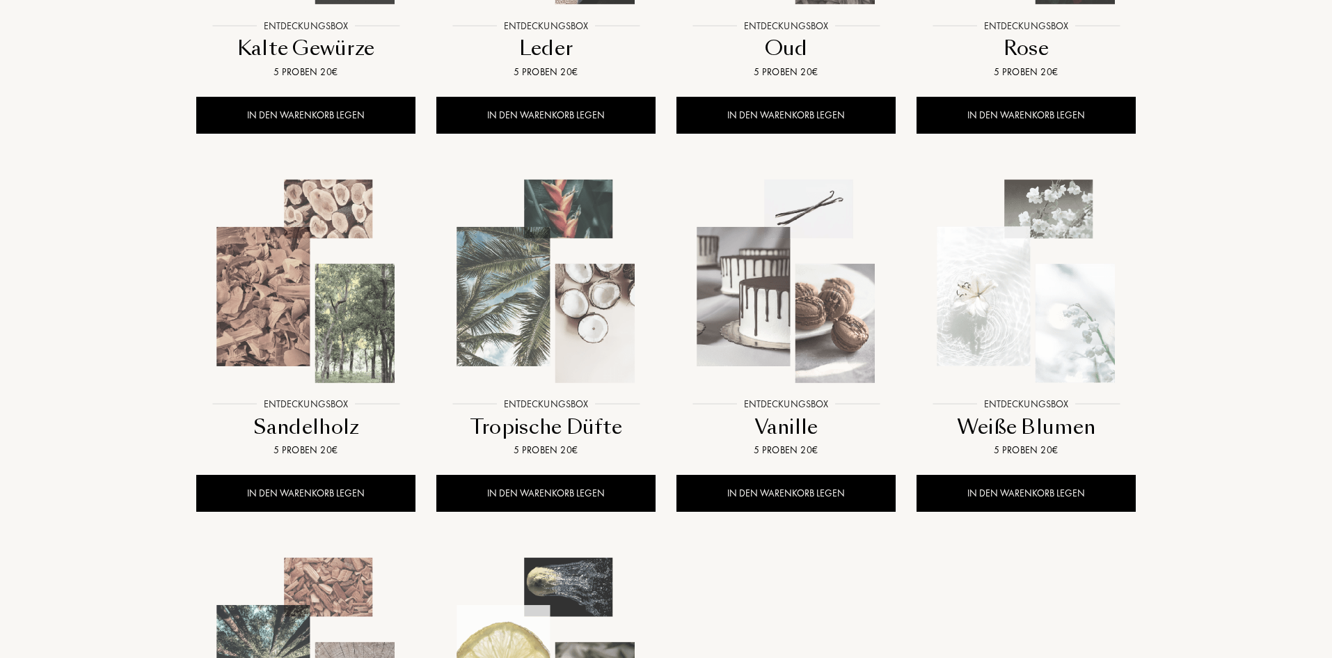
click at [343, 324] on img at bounding box center [306, 281] width 216 height 216
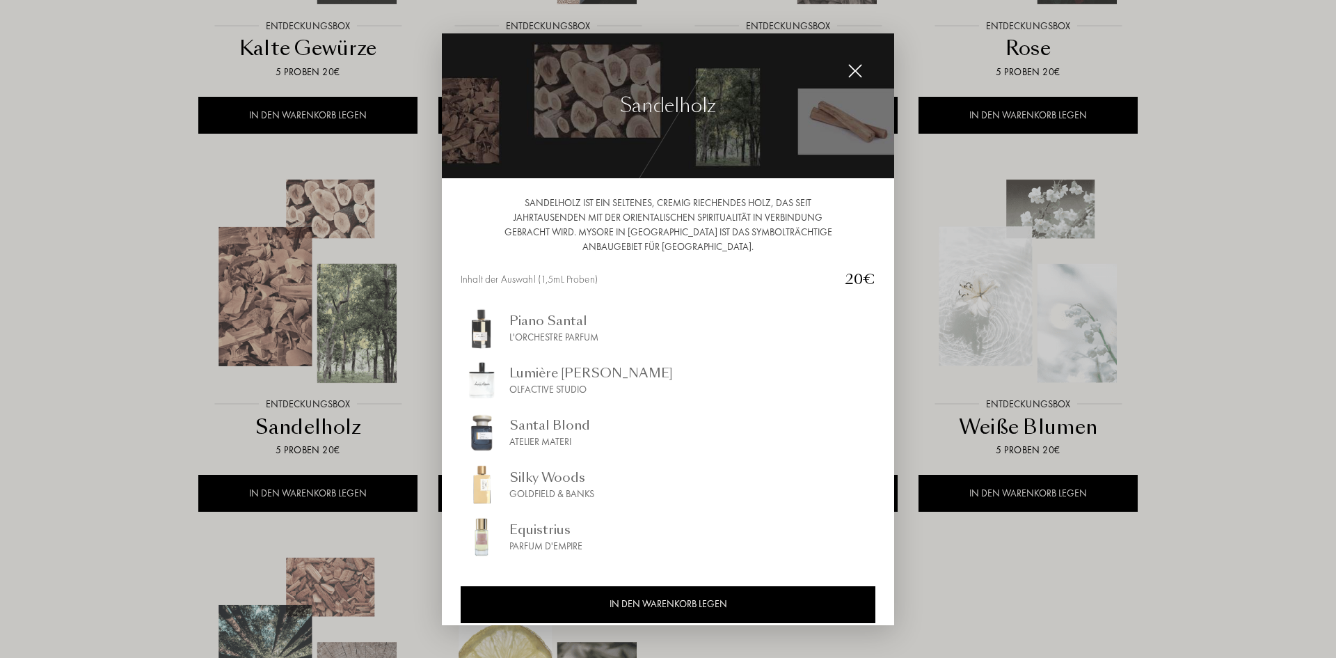
click at [970, 294] on div at bounding box center [668, 329] width 1336 height 658
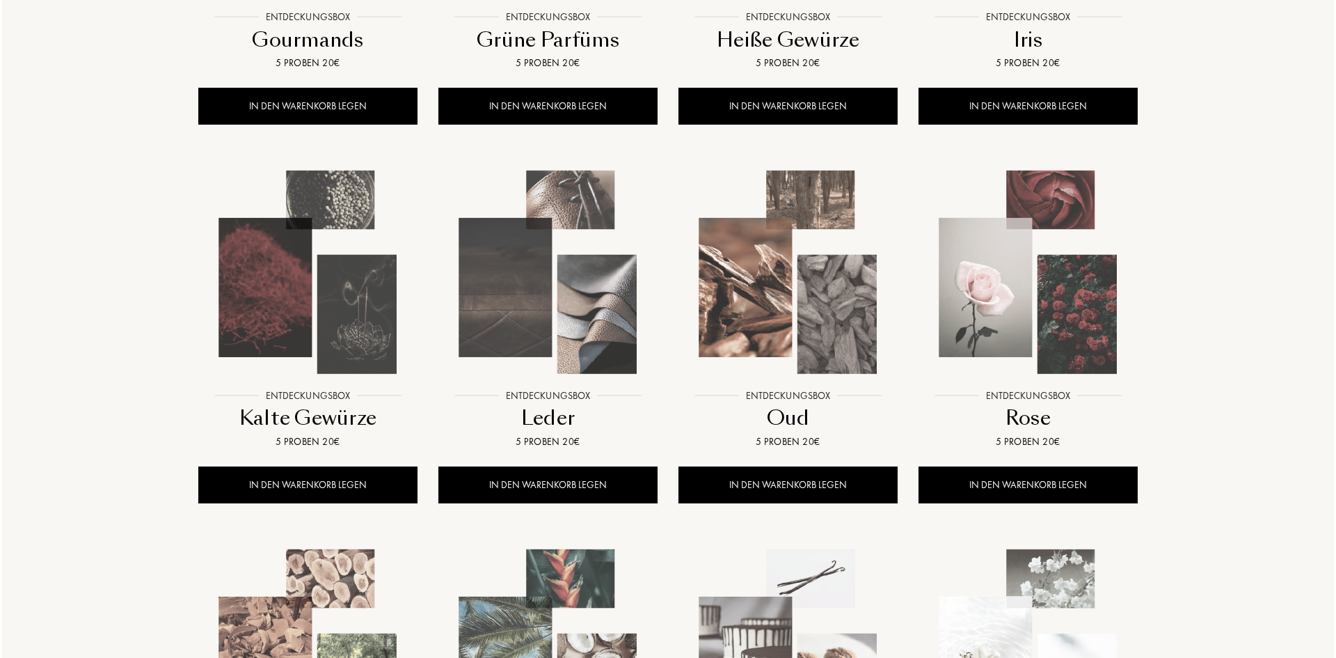
scroll to position [411, 0]
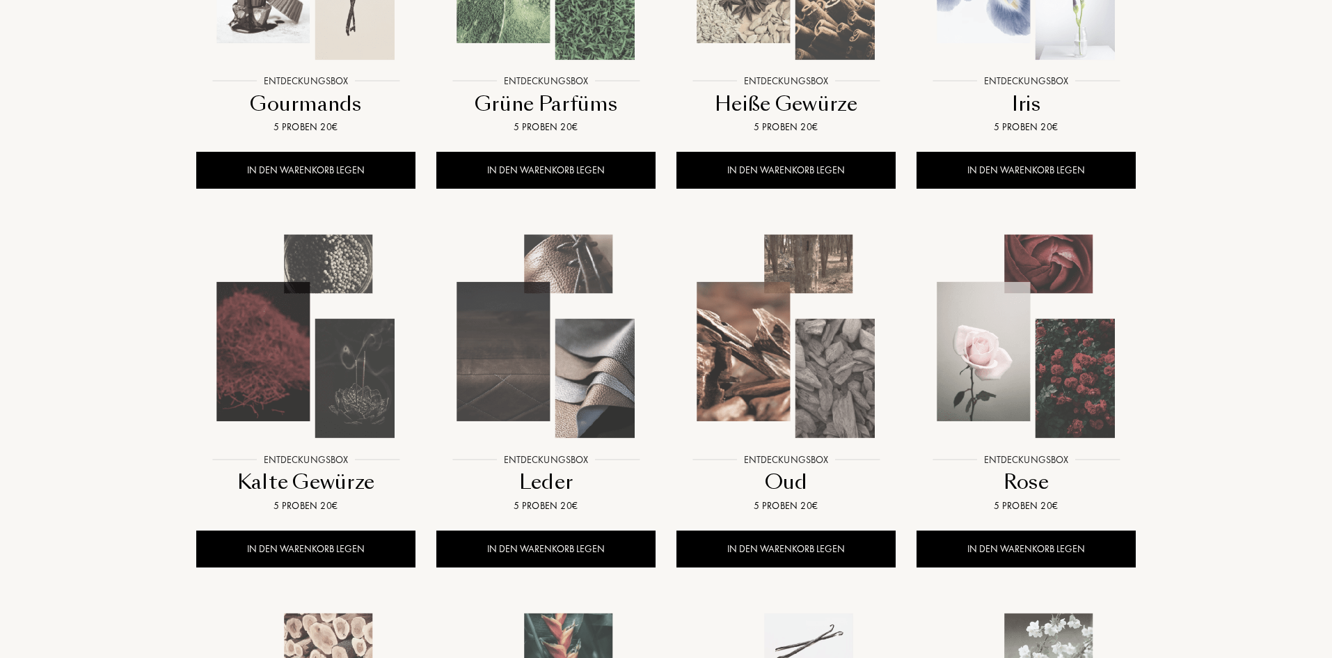
click at [574, 367] on img at bounding box center [546, 336] width 216 height 216
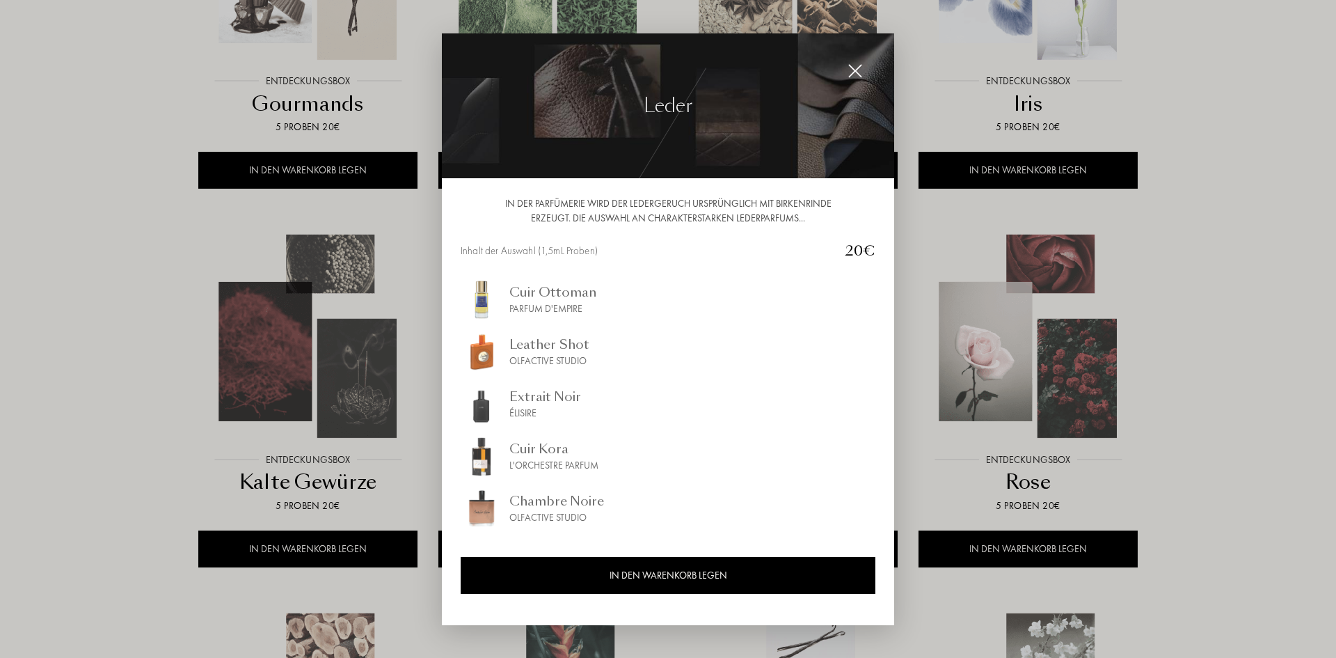
click at [979, 237] on div at bounding box center [668, 329] width 1336 height 658
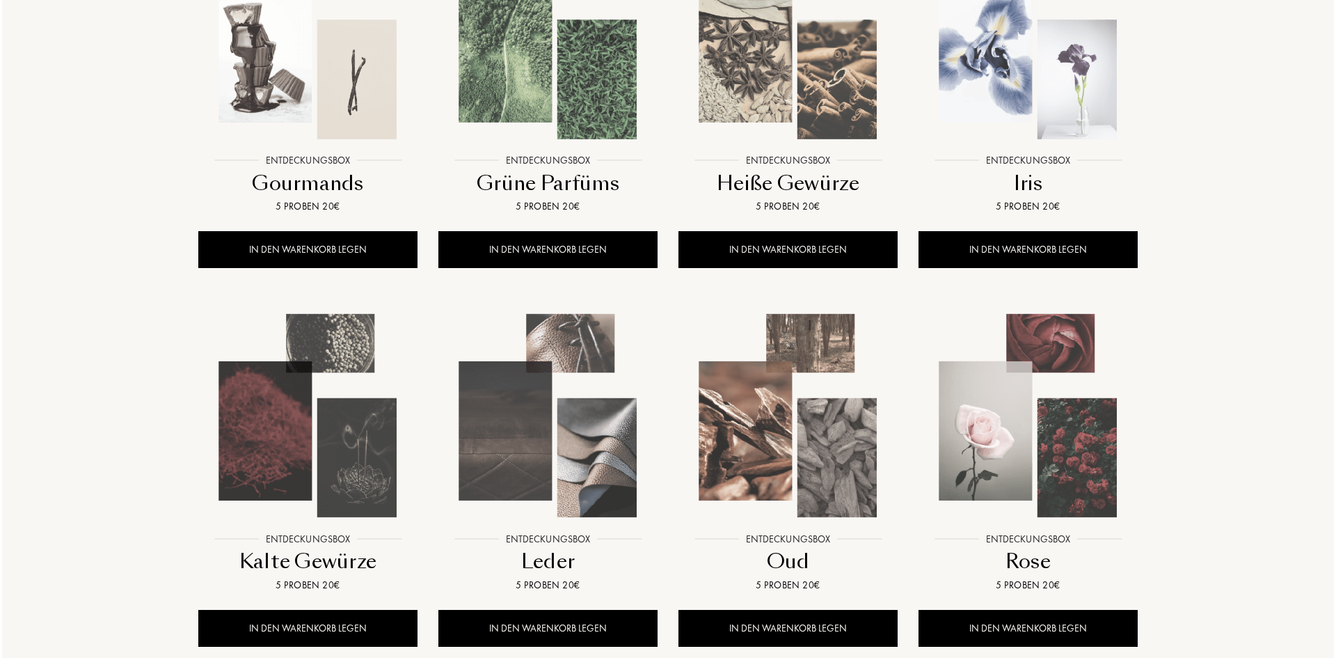
scroll to position [260, 0]
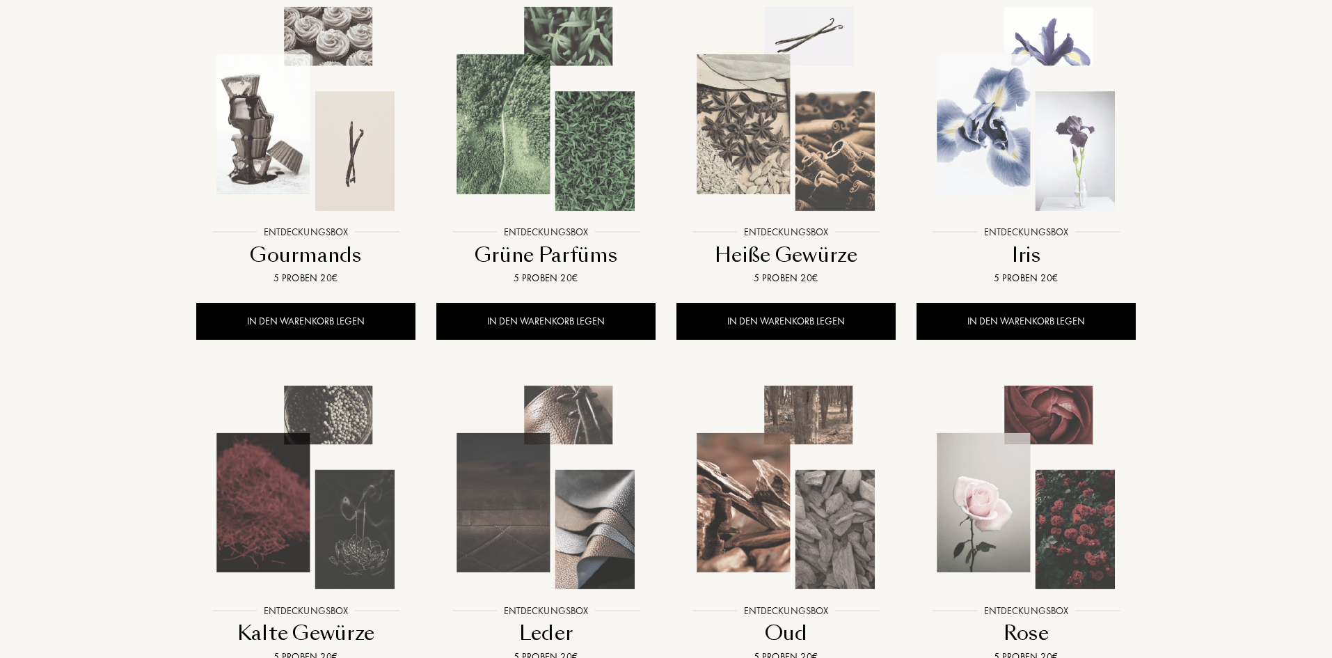
click at [499, 127] on img at bounding box center [546, 109] width 216 height 216
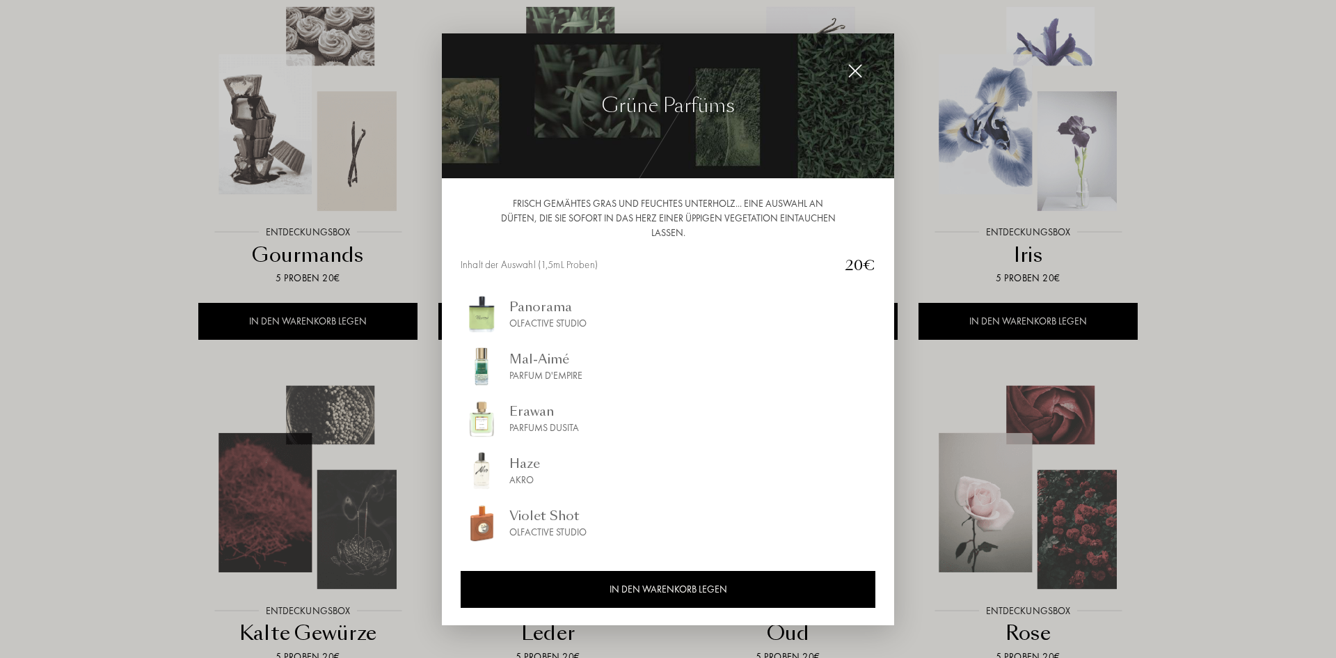
click at [1039, 190] on div at bounding box center [668, 329] width 1336 height 658
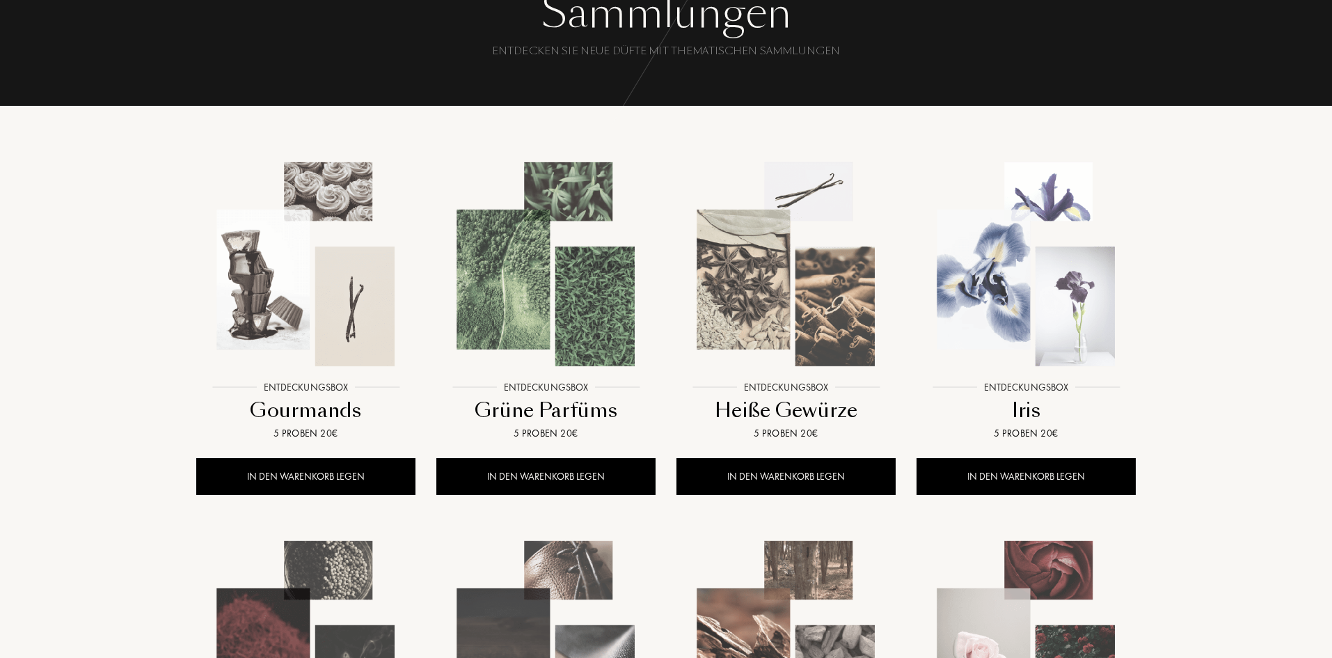
scroll to position [0, 0]
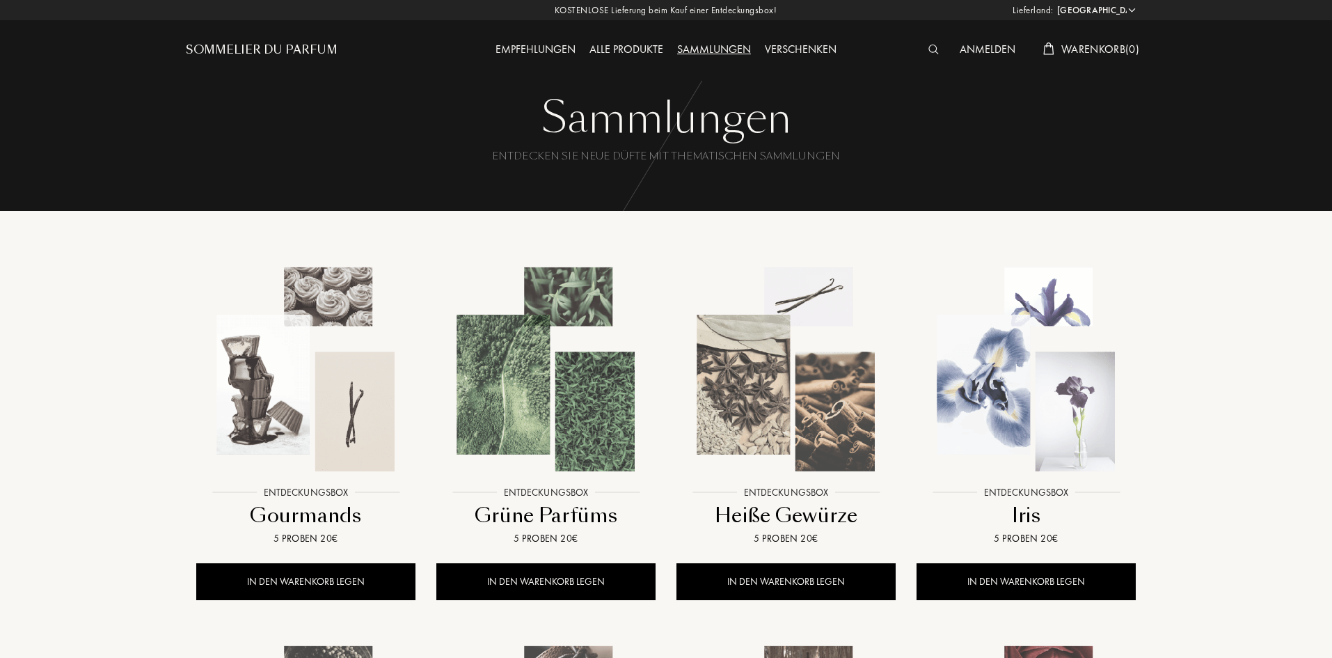
click at [983, 387] on img at bounding box center [1026, 369] width 216 height 216
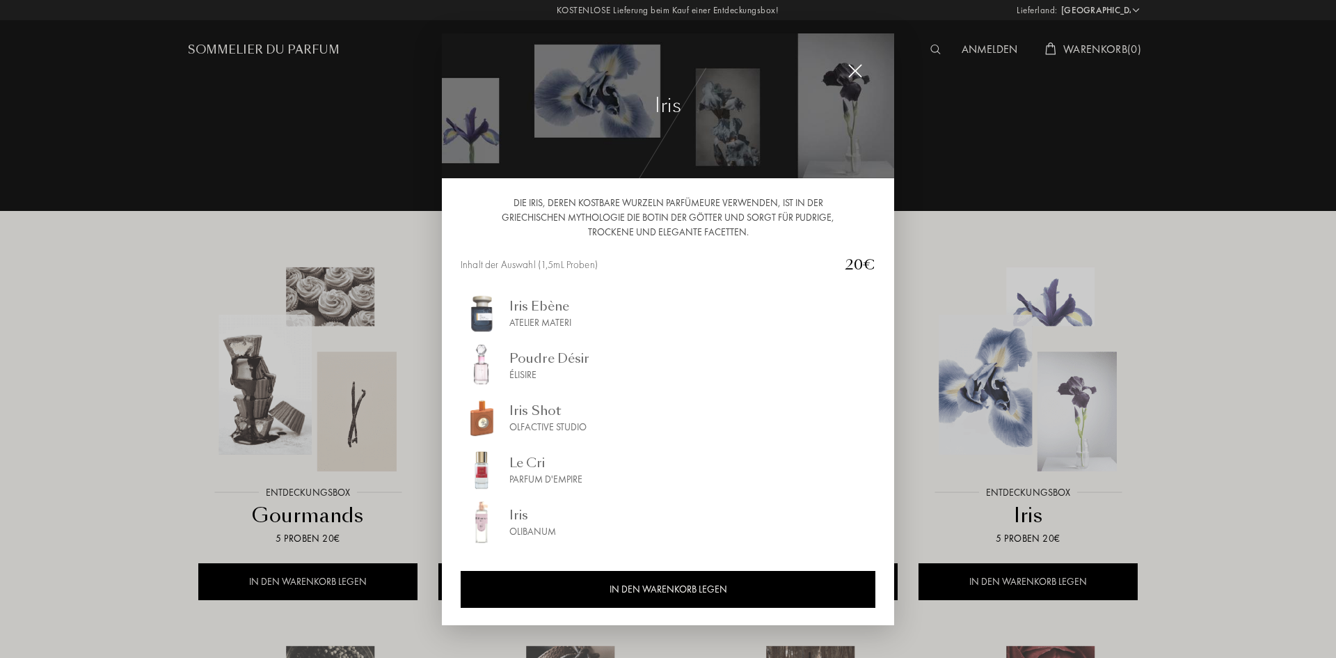
click at [1026, 284] on div at bounding box center [668, 329] width 1336 height 658
